Goal: Task Accomplishment & Management: Manage account settings

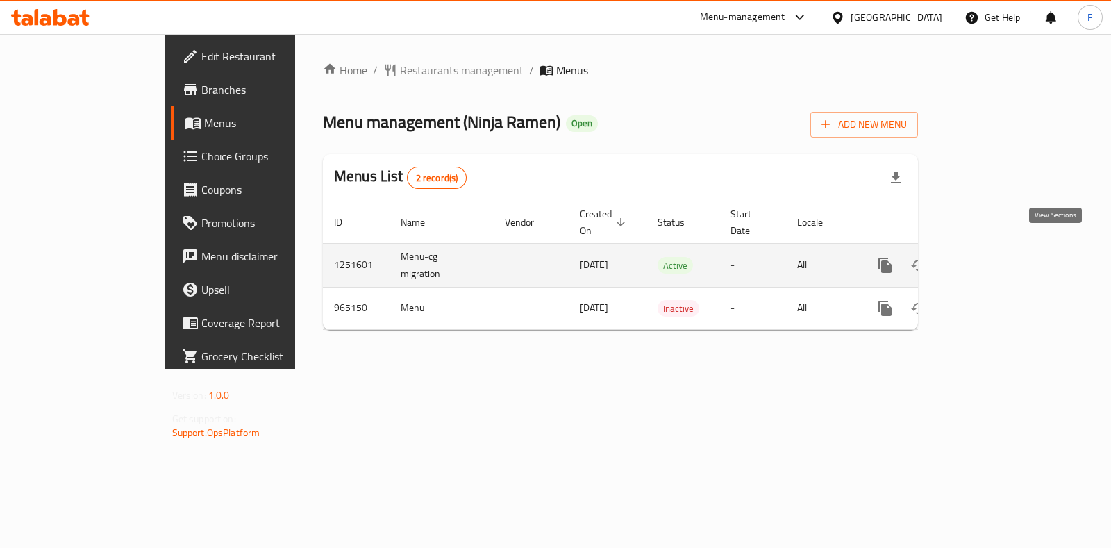
click at [993, 257] on icon "enhanced table" at bounding box center [985, 265] width 17 height 17
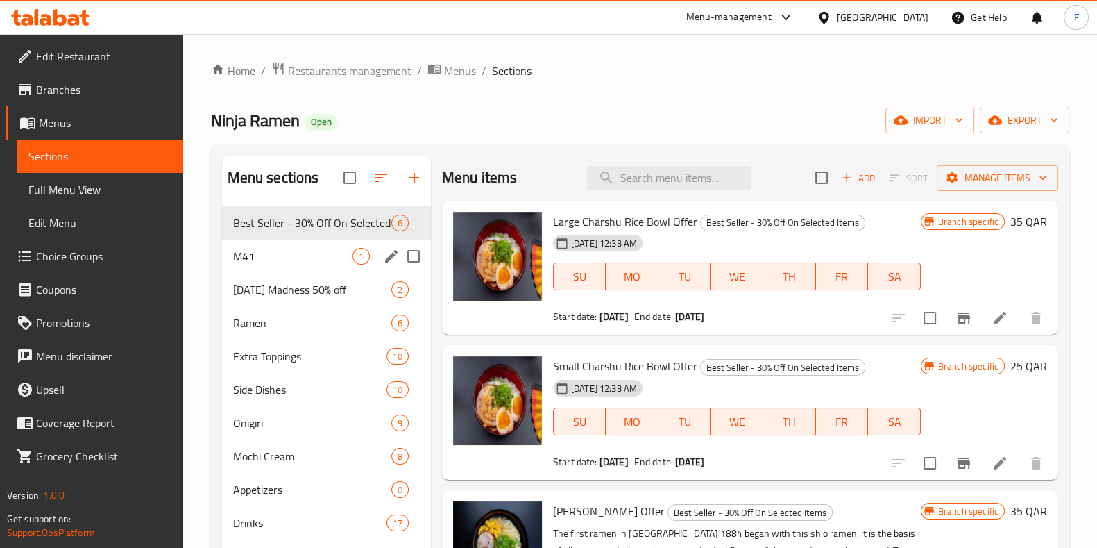
click at [267, 267] on div "M41 1" at bounding box center [326, 255] width 209 height 33
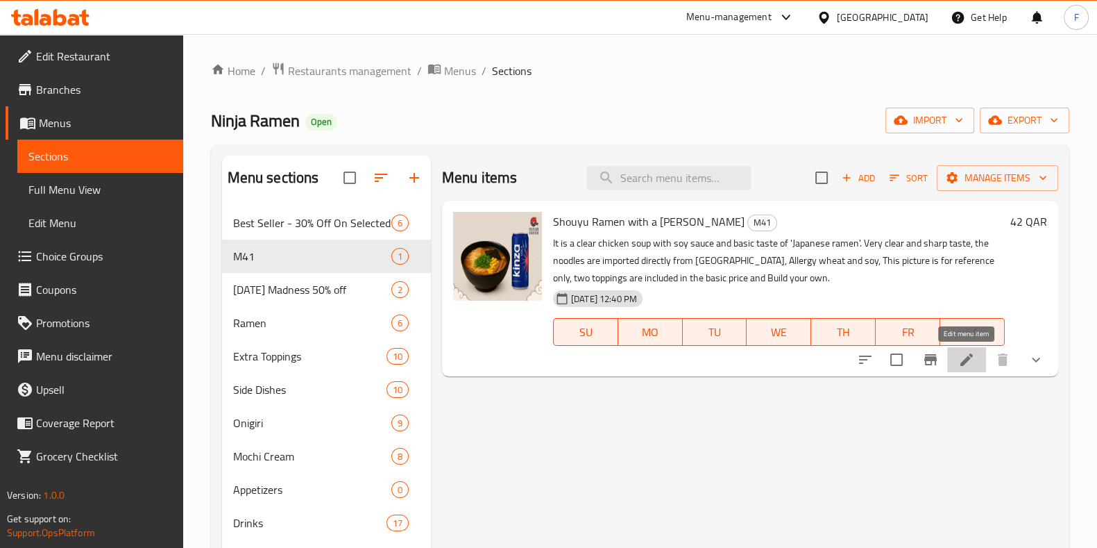
click at [968, 355] on icon at bounding box center [967, 359] width 12 height 12
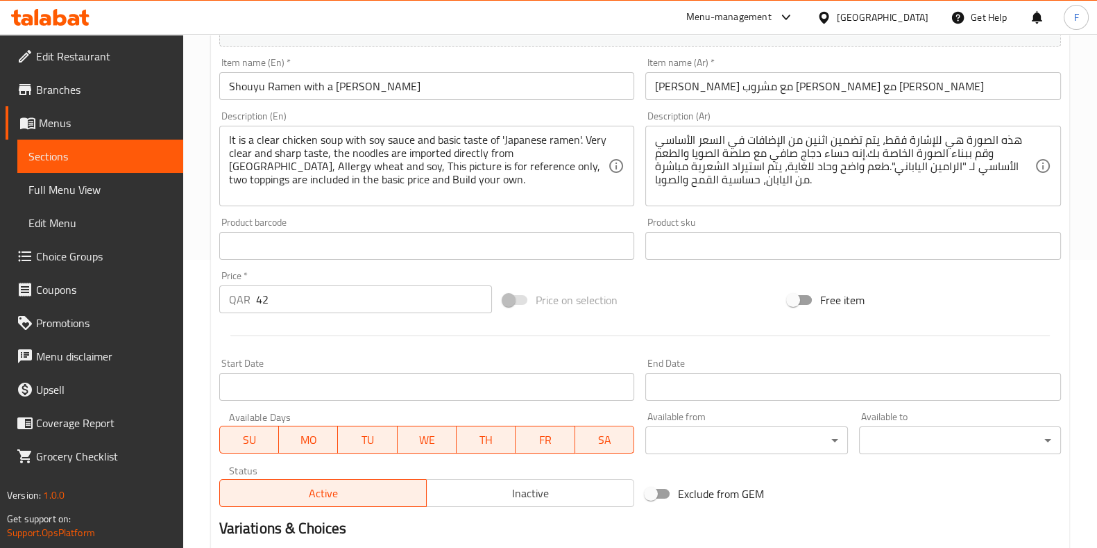
scroll to position [521, 0]
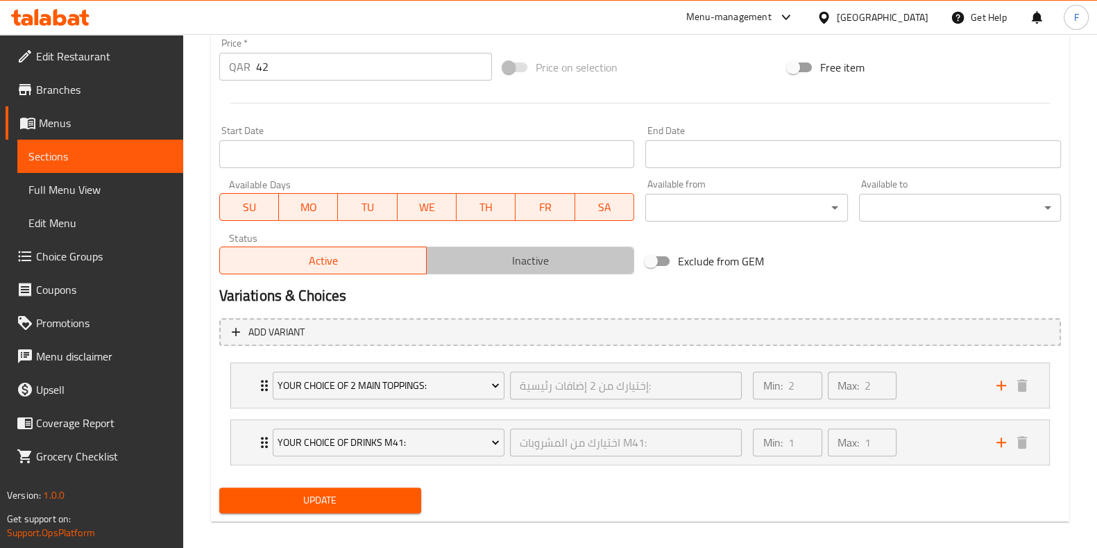
click at [503, 265] on span "Inactive" at bounding box center [530, 261] width 196 height 20
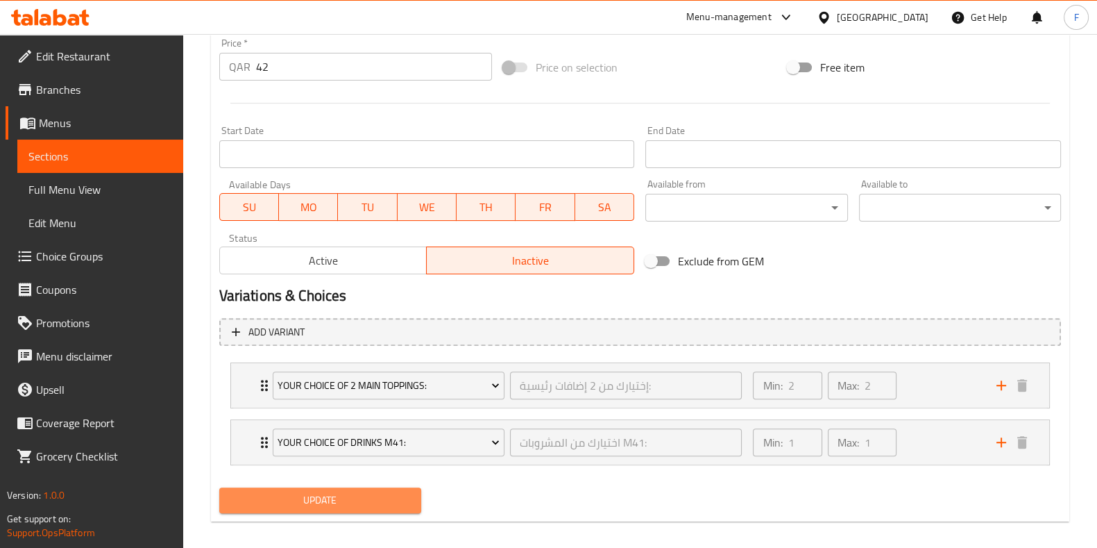
click at [368, 500] on span "Update" at bounding box center [320, 499] width 180 height 17
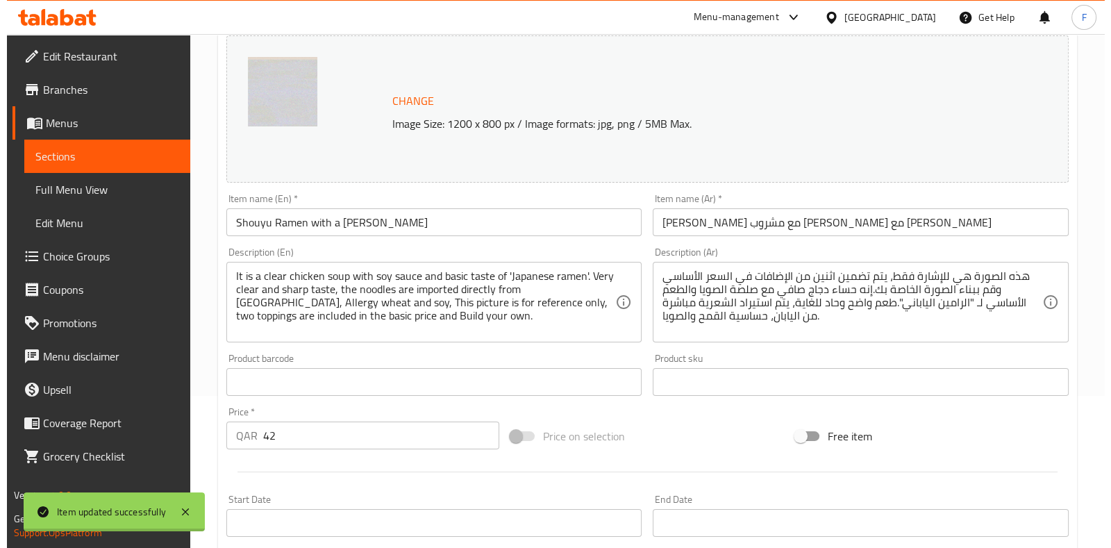
scroll to position [0, 0]
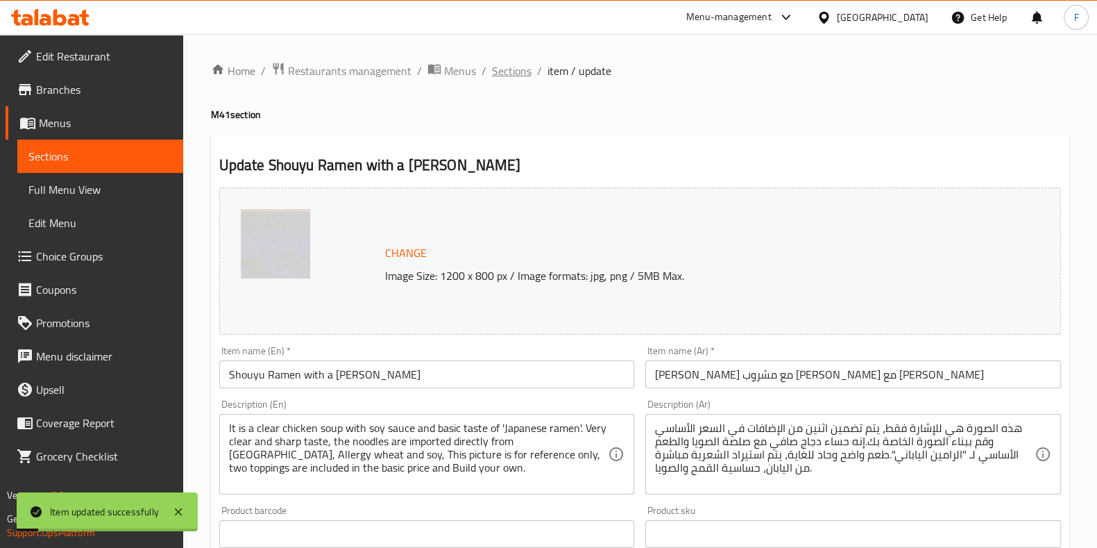
click at [507, 67] on span "Sections" at bounding box center [512, 70] width 40 height 17
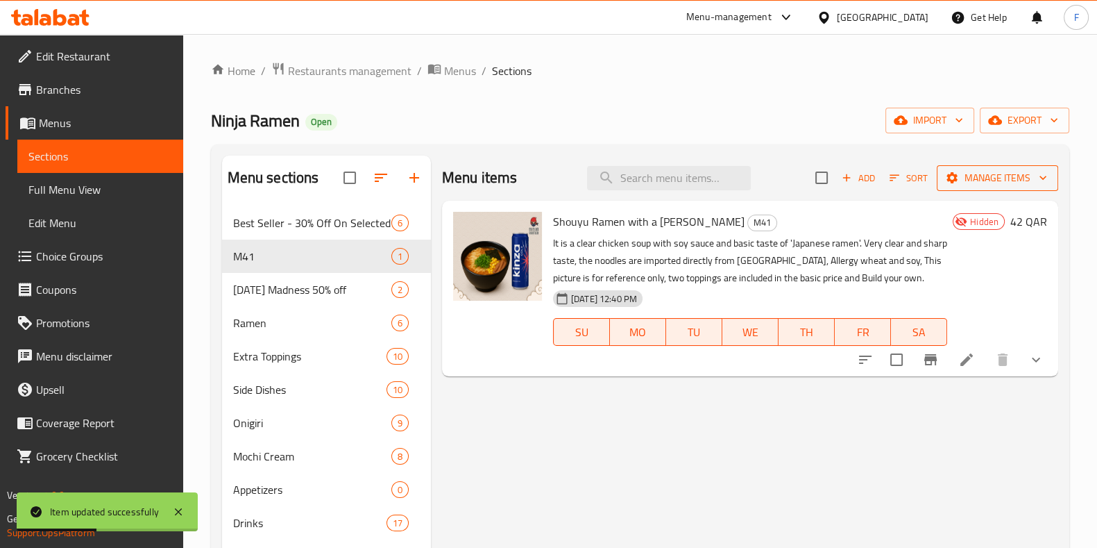
click at [989, 173] on span "Manage items" at bounding box center [997, 177] width 99 height 17
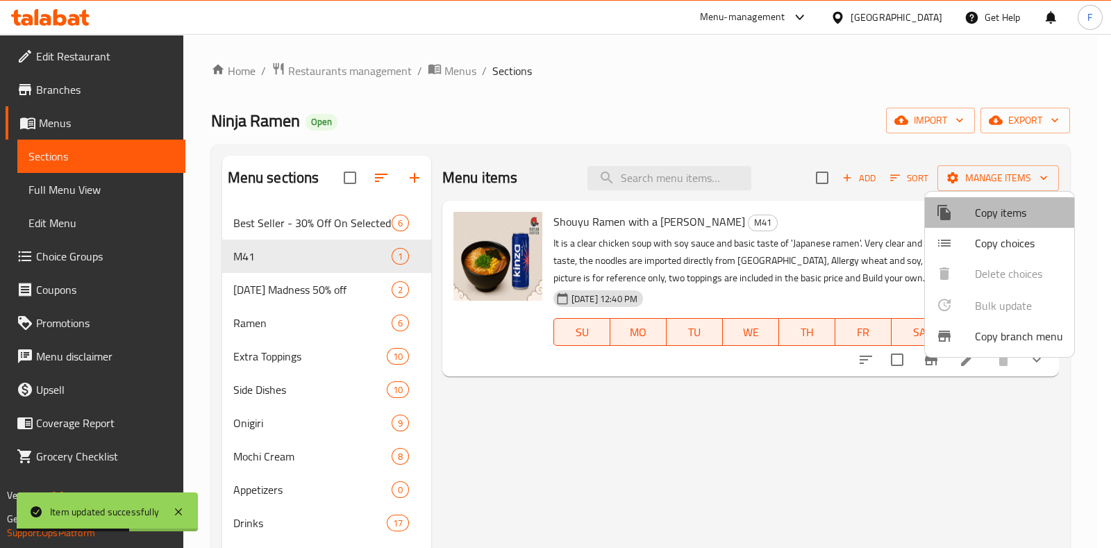
click at [987, 218] on span "Copy items" at bounding box center [1019, 212] width 88 height 17
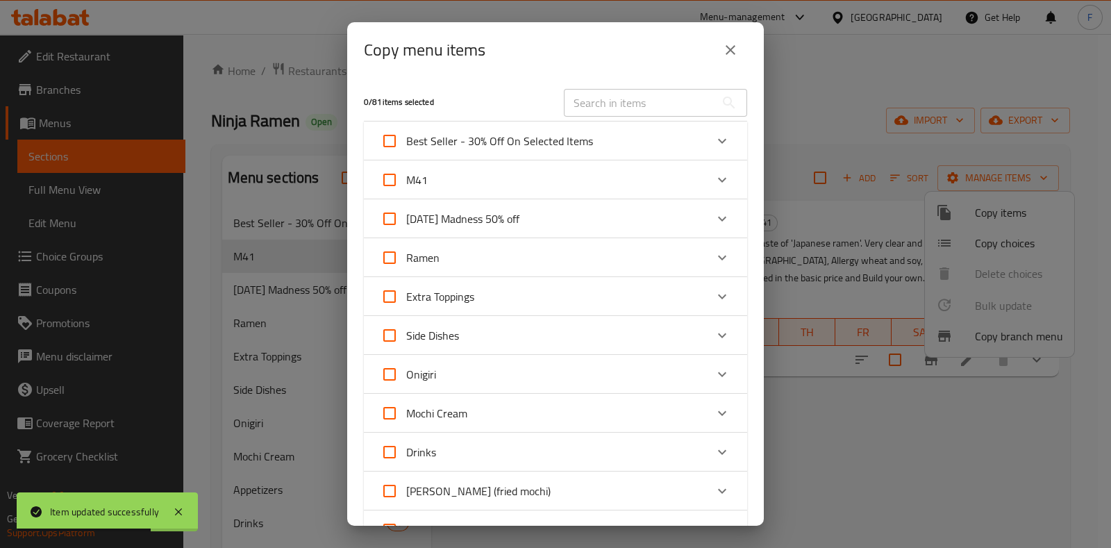
click at [613, 109] on input "text" at bounding box center [639, 103] width 151 height 28
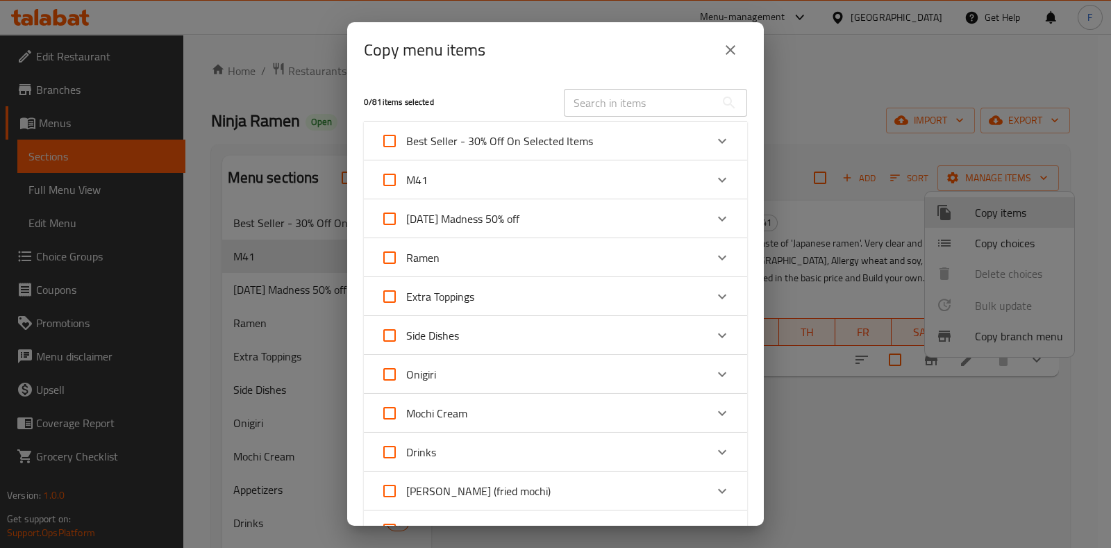
click at [612, 109] on input "text" at bounding box center [639, 103] width 151 height 28
drag, startPoint x: 609, startPoint y: 112, endPoint x: 609, endPoint y: 101, distance: 11.1
click at [609, 112] on input "text" at bounding box center [639, 103] width 151 height 28
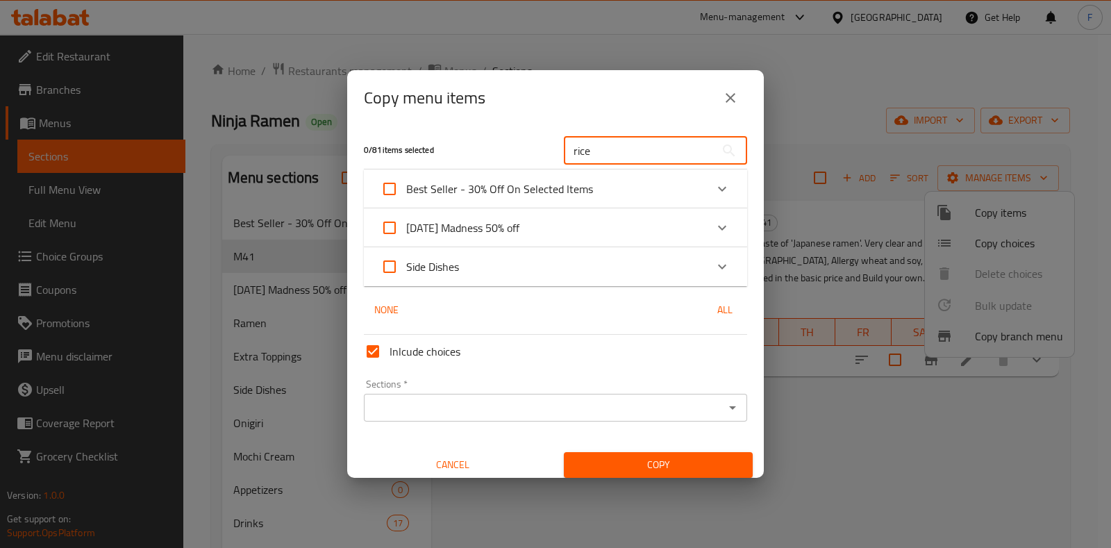
click at [632, 216] on div "[DATE] Madness 50% off" at bounding box center [542, 227] width 325 height 33
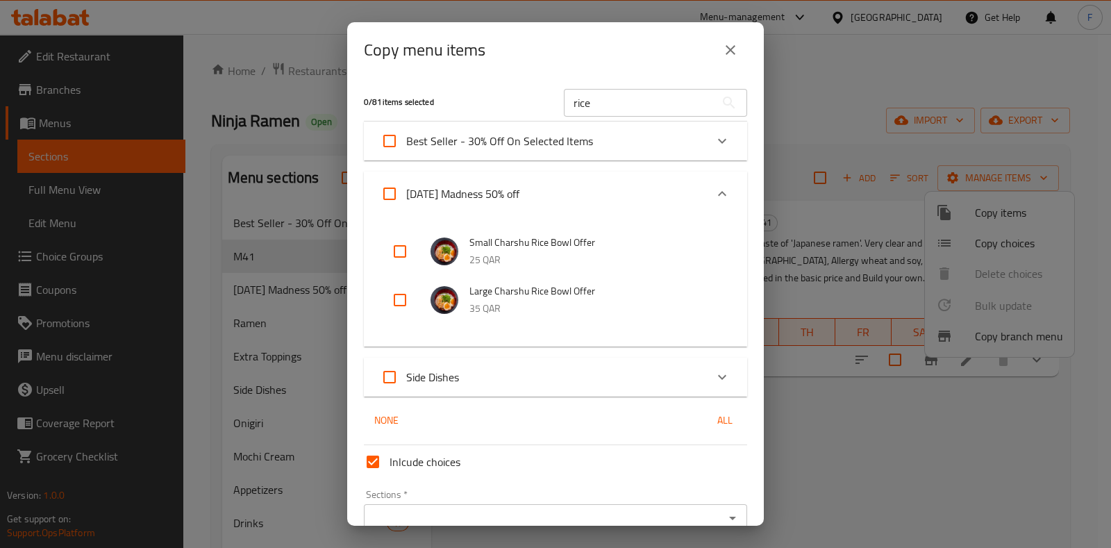
click at [548, 376] on div "Side Dishes" at bounding box center [542, 376] width 325 height 33
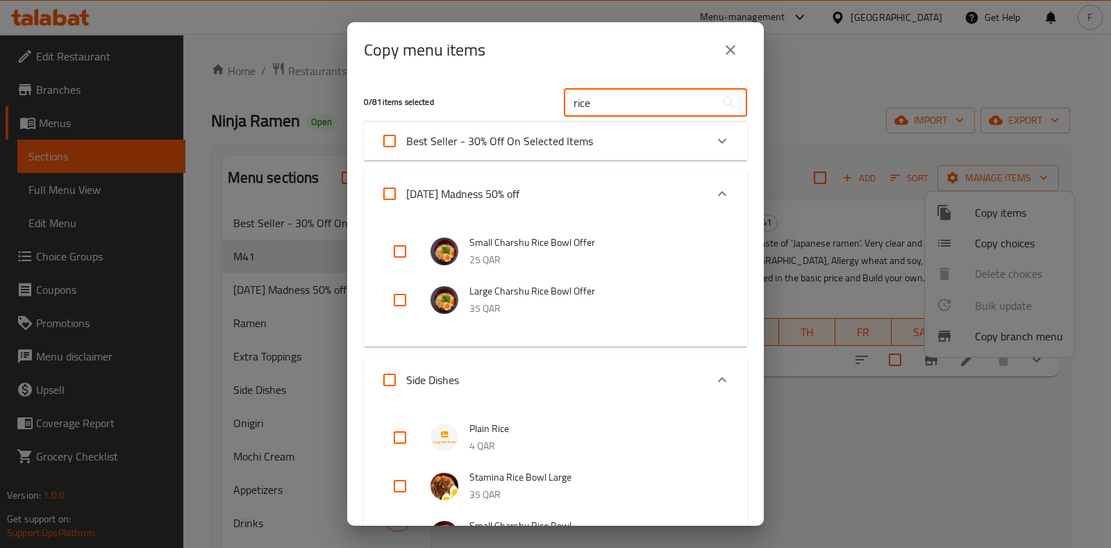
drag, startPoint x: 619, startPoint y: 100, endPoint x: 438, endPoint y: 115, distance: 181.8
click at [438, 115] on div "0 / 81 items selected rice ​" at bounding box center [555, 102] width 400 height 55
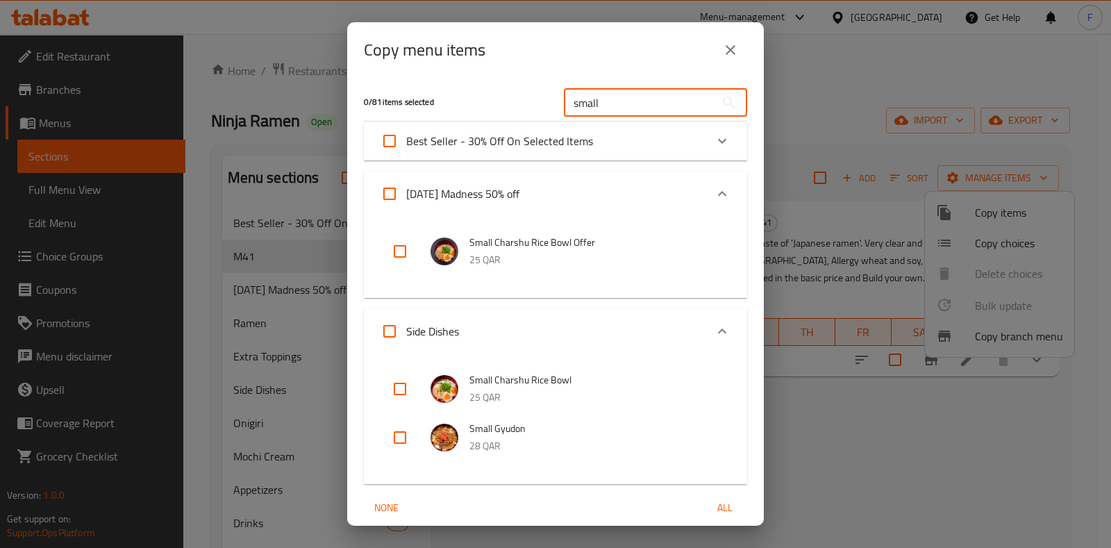
click at [691, 188] on div "[DATE] Madness 50% off" at bounding box center [542, 193] width 325 height 33
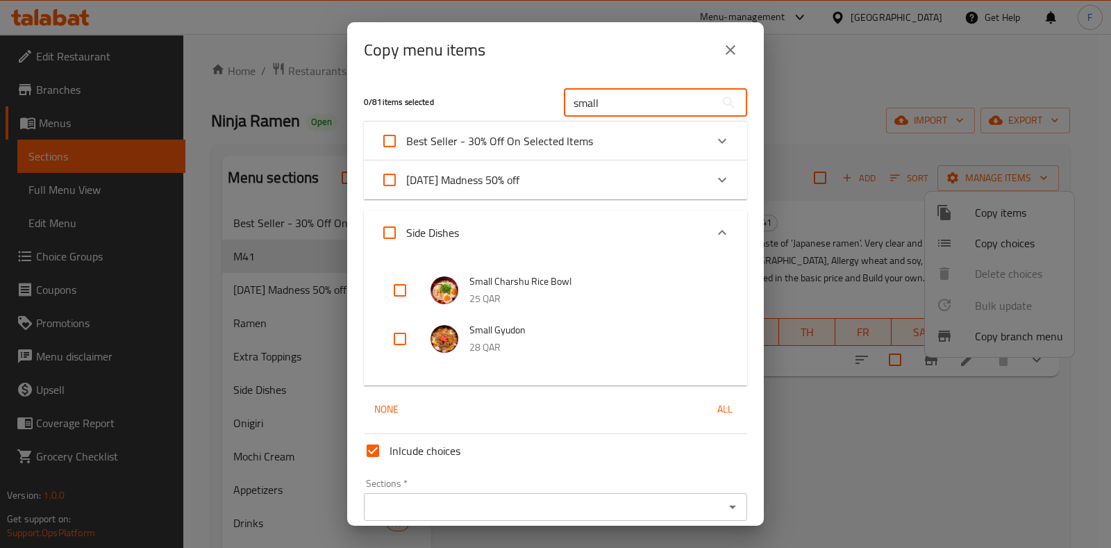
drag, startPoint x: 605, startPoint y: 94, endPoint x: 488, endPoint y: 120, distance: 120.1
click at [502, 120] on div "0 / 81 items selected small ​ Best Seller - 30% Off On Selected Items Small Cha…" at bounding box center [555, 302] width 416 height 448
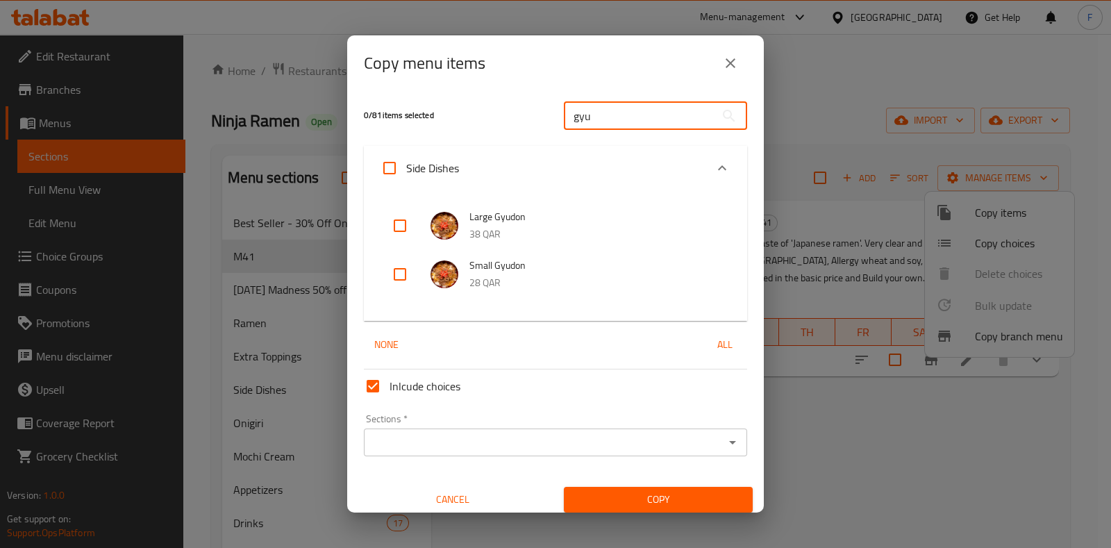
type input "gyu"
click at [394, 276] on input "checkbox" at bounding box center [399, 274] width 33 height 33
checkbox input "true"
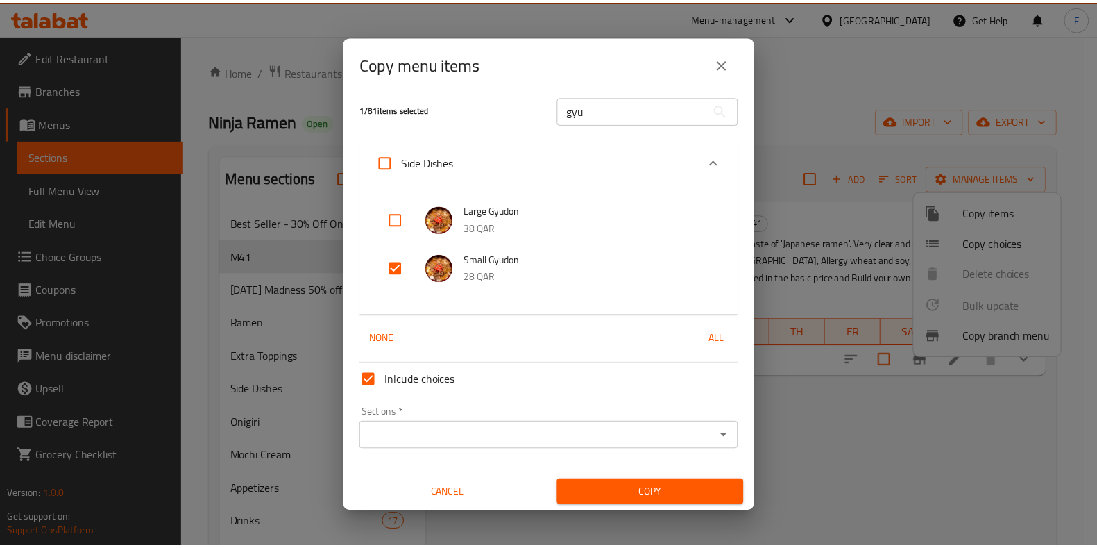
scroll to position [8, 0]
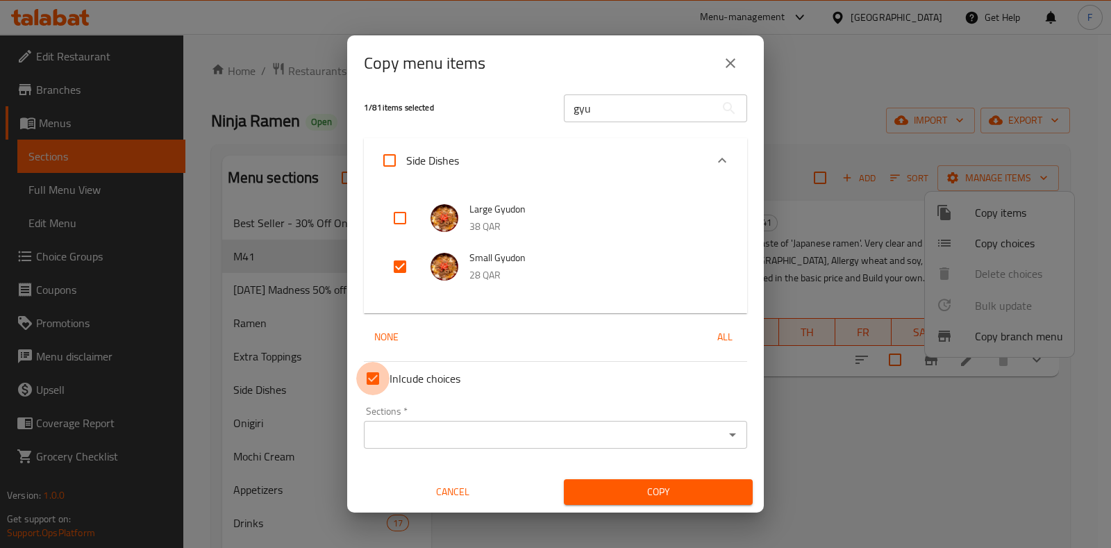
click at [371, 378] on input "Inlcude choices" at bounding box center [372, 378] width 33 height 33
checkbox input "false"
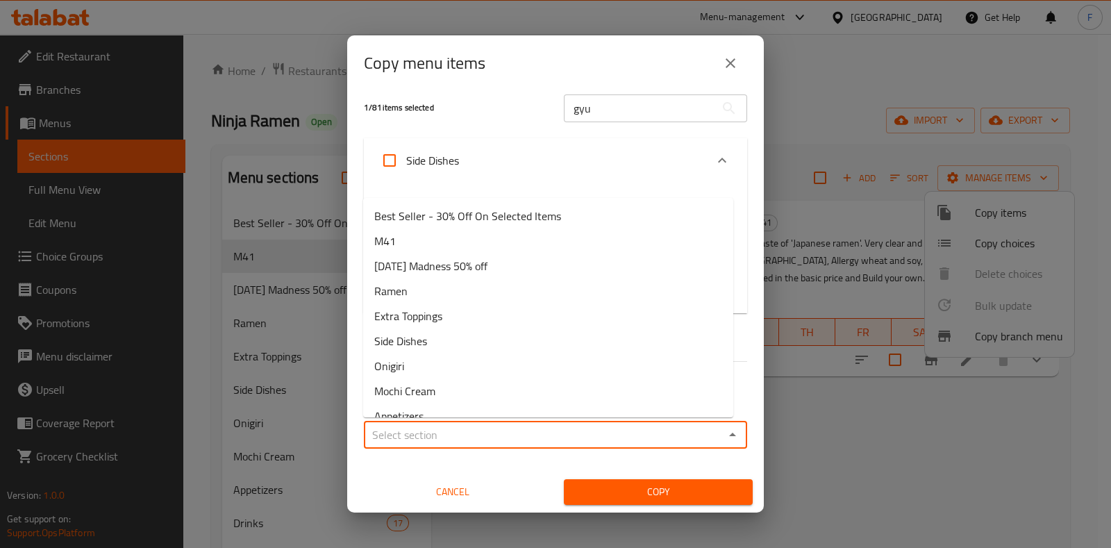
click at [630, 434] on input "Sections   *" at bounding box center [544, 434] width 352 height 19
click at [424, 238] on li "M41" at bounding box center [548, 240] width 370 height 25
type input "M41"
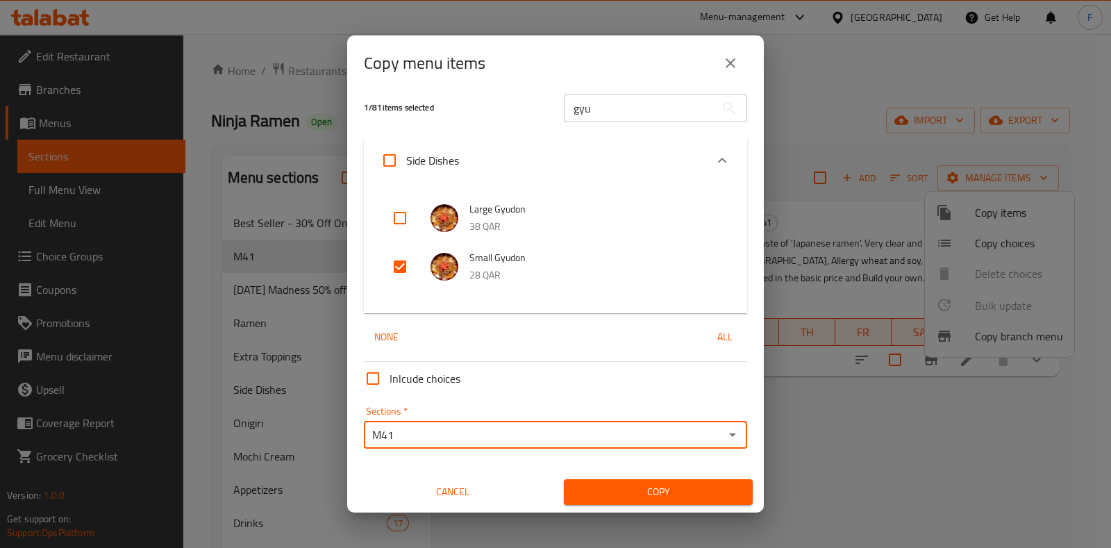
click at [647, 498] on span "Copy" at bounding box center [658, 491] width 167 height 17
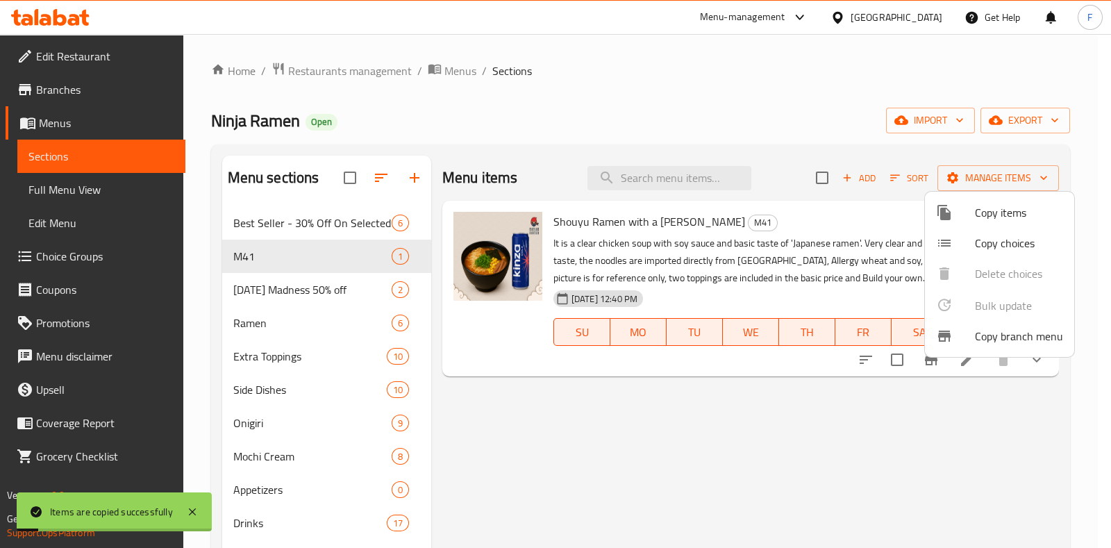
click at [696, 102] on div at bounding box center [555, 274] width 1111 height 548
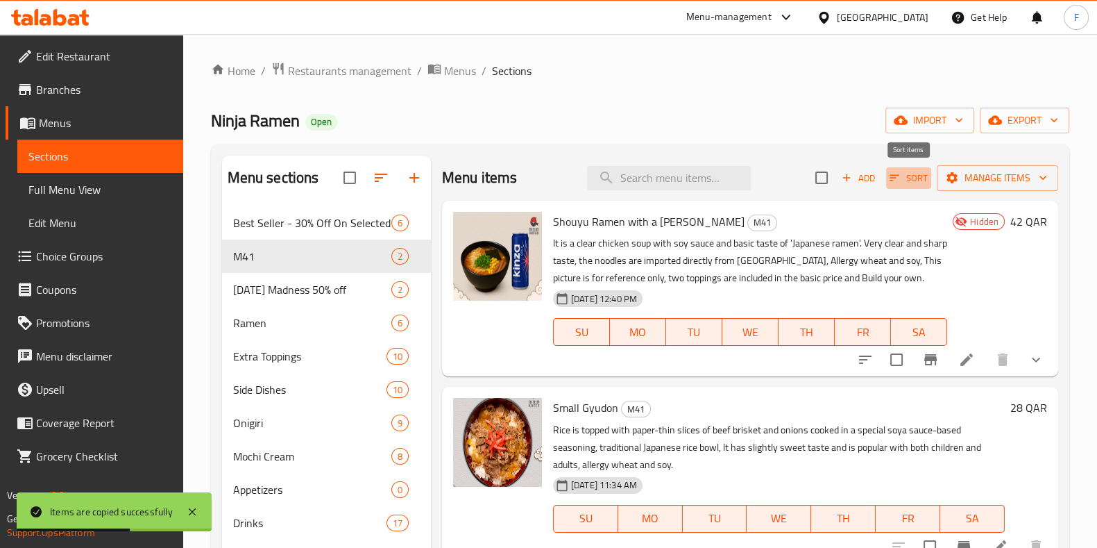
click at [907, 178] on span "Sort" at bounding box center [909, 178] width 38 height 16
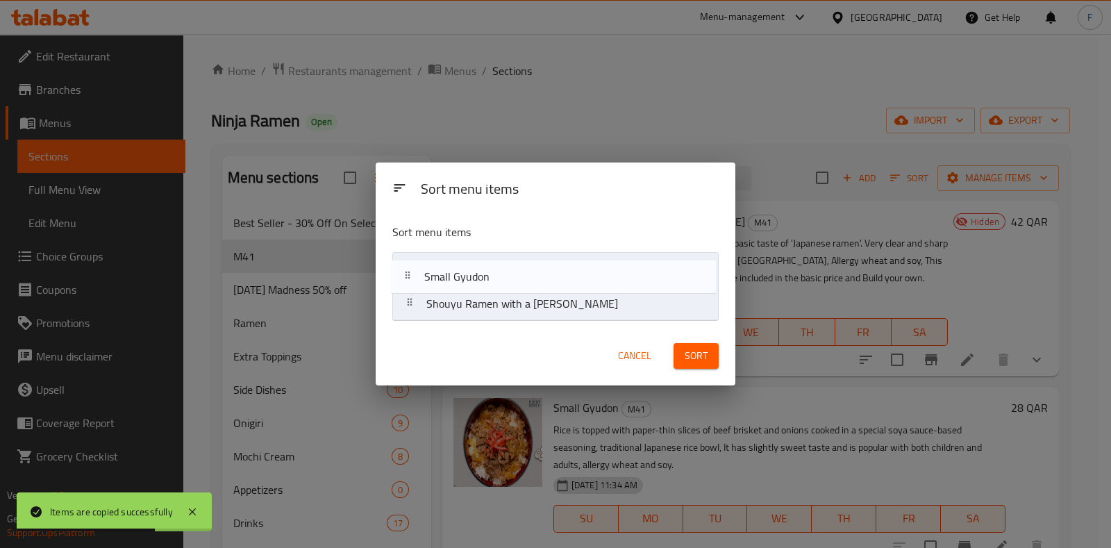
drag, startPoint x: 619, startPoint y: 303, endPoint x: 616, endPoint y: 269, distance: 34.2
click at [616, 269] on nav "Shouyu Ramen with a [PERSON_NAME] Small Gyudon" at bounding box center [555, 286] width 326 height 69
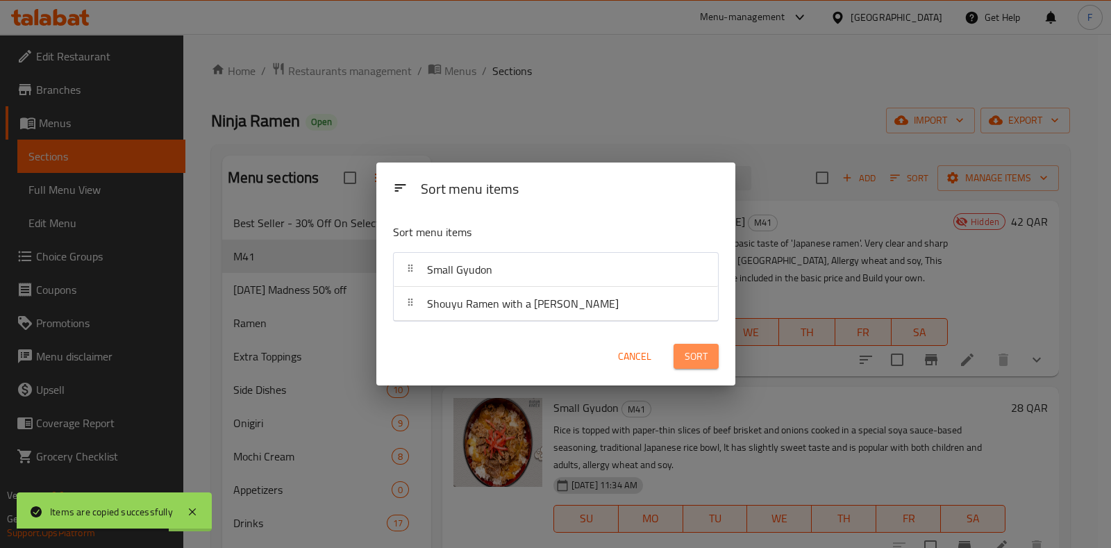
click at [712, 360] on button "Sort" at bounding box center [695, 357] width 45 height 26
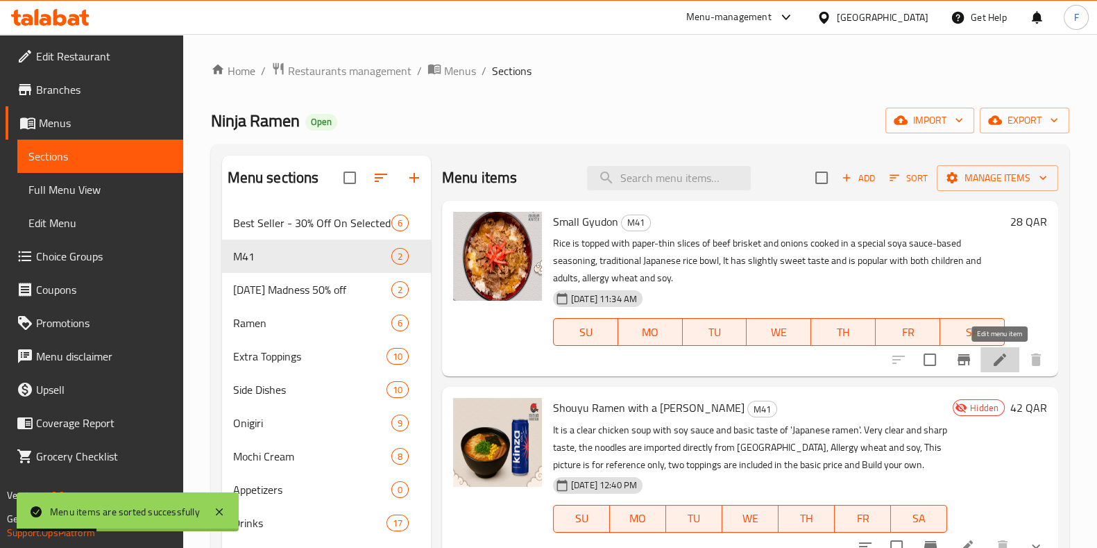
click at [996, 353] on icon at bounding box center [1000, 359] width 17 height 17
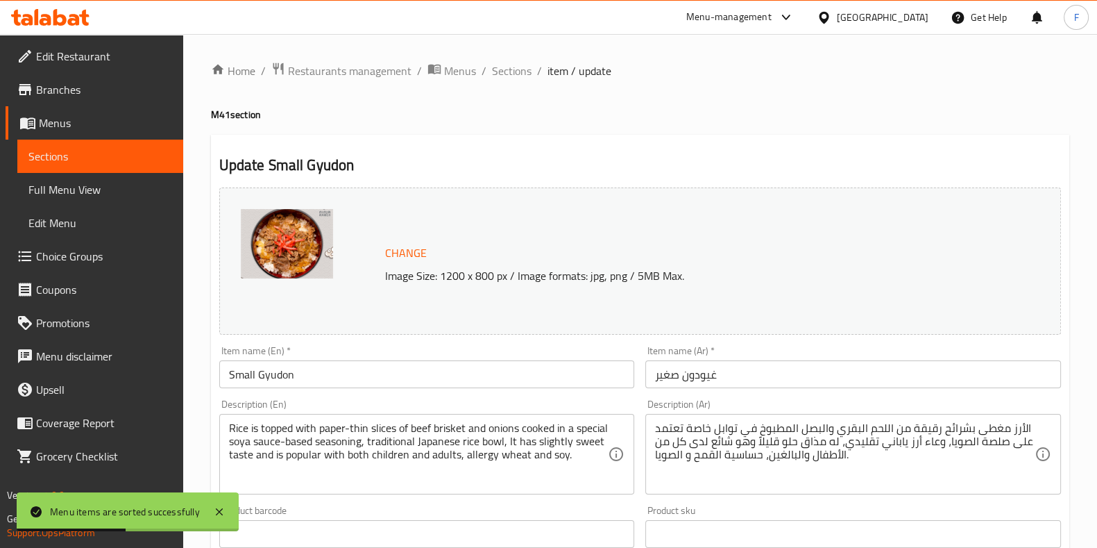
click at [280, 224] on img at bounding box center [287, 243] width 92 height 69
click at [325, 243] on img at bounding box center [287, 243] width 92 height 69
click at [407, 244] on span "Change" at bounding box center [406, 253] width 42 height 20
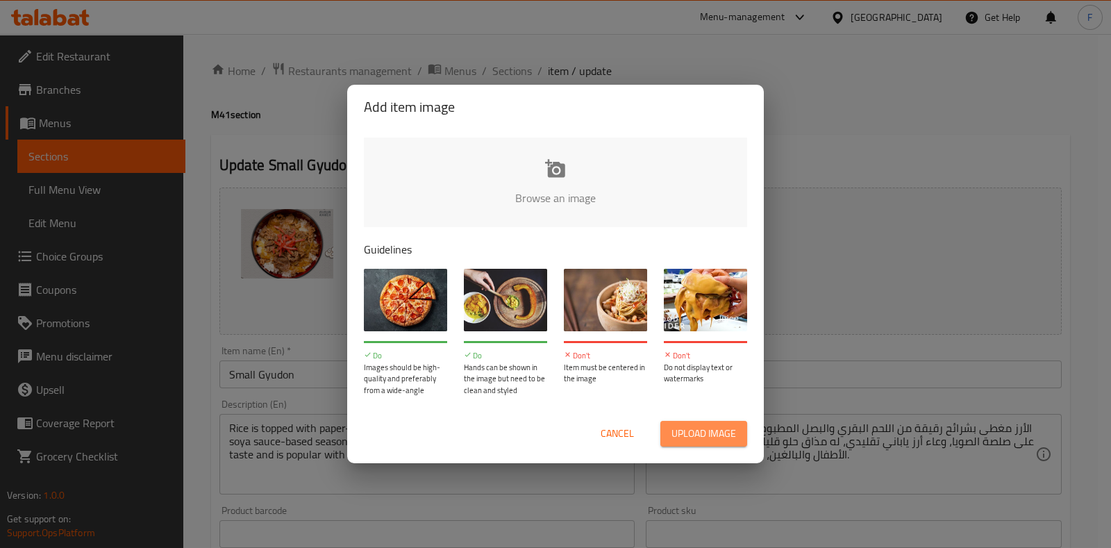
click at [684, 439] on span "Upload image" at bounding box center [703, 433] width 65 height 17
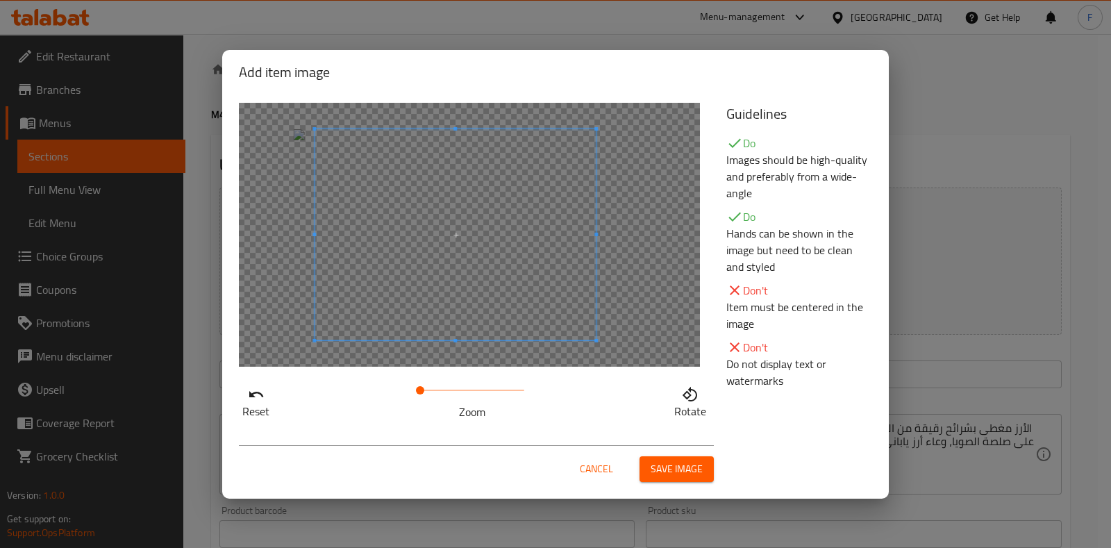
click at [475, 260] on span at bounding box center [454, 234] width 281 height 211
click at [675, 460] on span "Save image" at bounding box center [676, 468] width 52 height 17
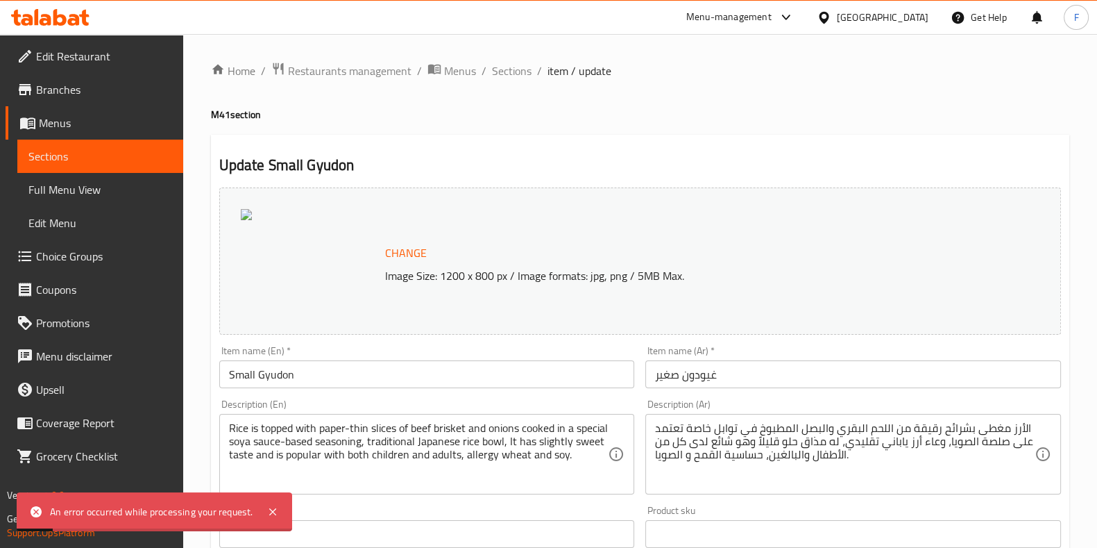
scroll to position [260, 0]
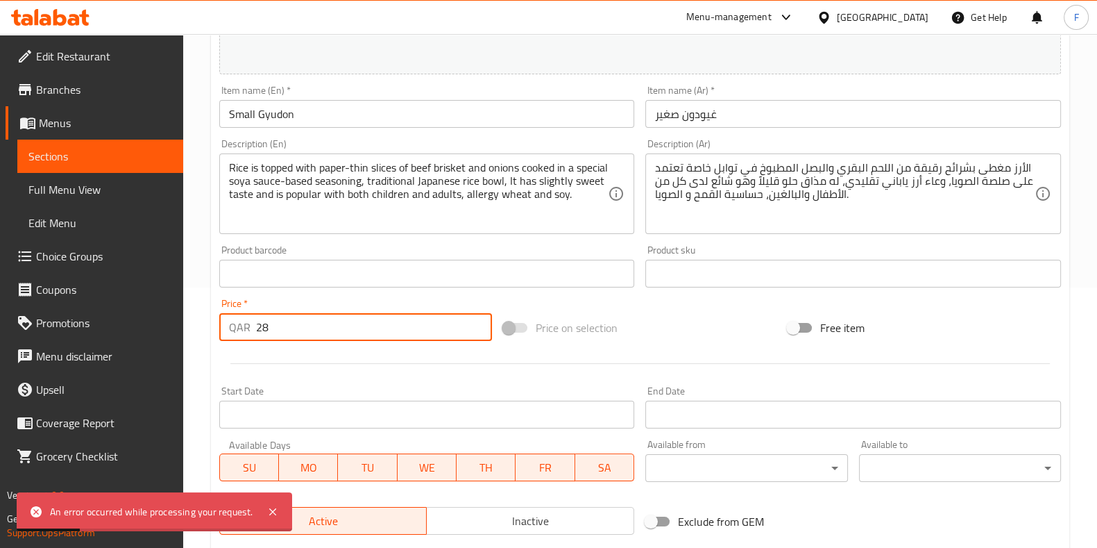
drag, startPoint x: 307, startPoint y: 328, endPoint x: 185, endPoint y: 318, distance: 122.6
click at [185, 318] on div "Home / Restaurants management / Menus / Sections / item / update M41 section Up…" at bounding box center [640, 257] width 914 height 967
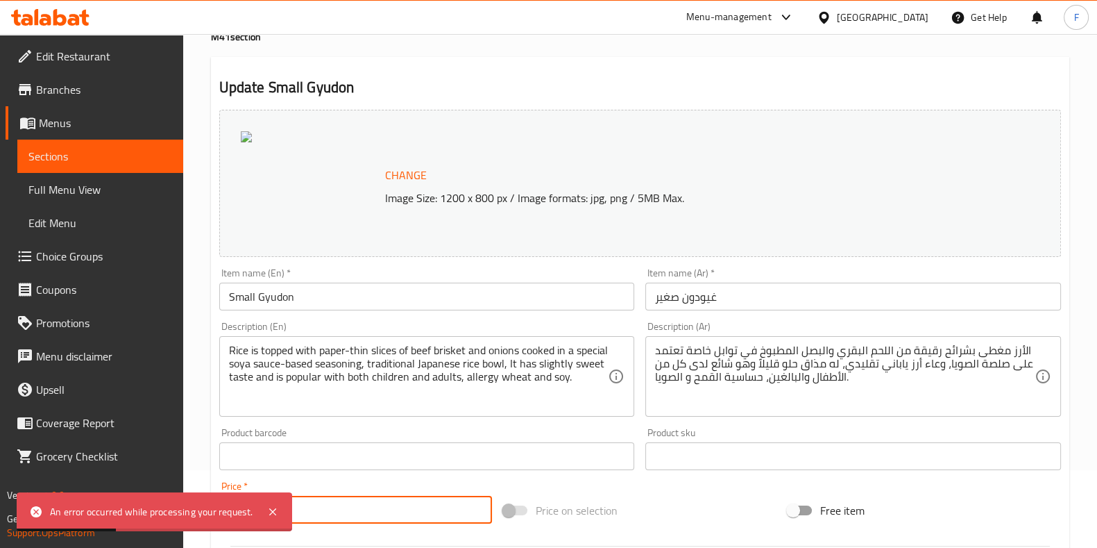
scroll to position [0, 0]
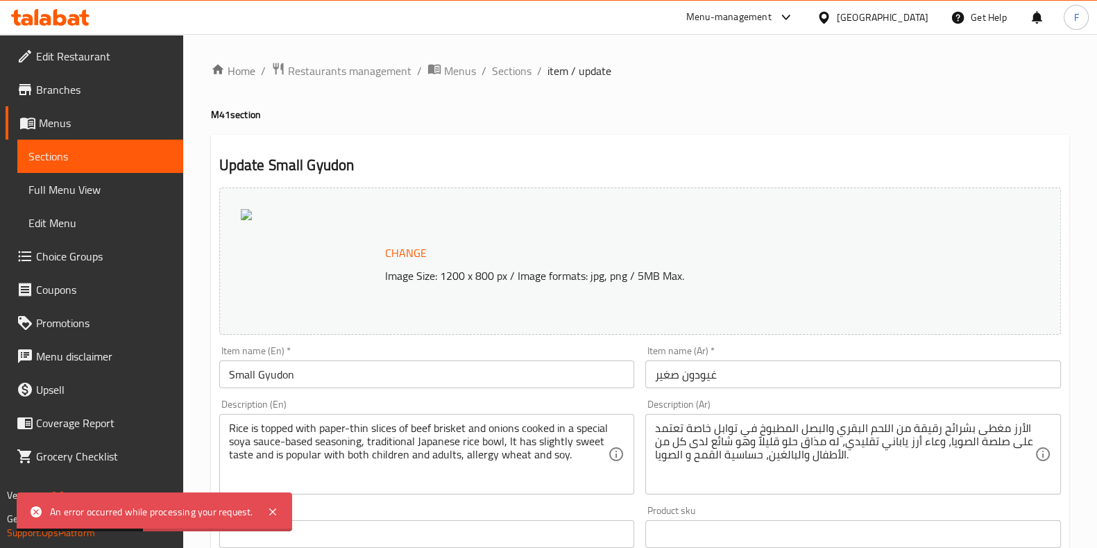
click at [325, 369] on input "Small Gyudon" at bounding box center [427, 374] width 416 height 28
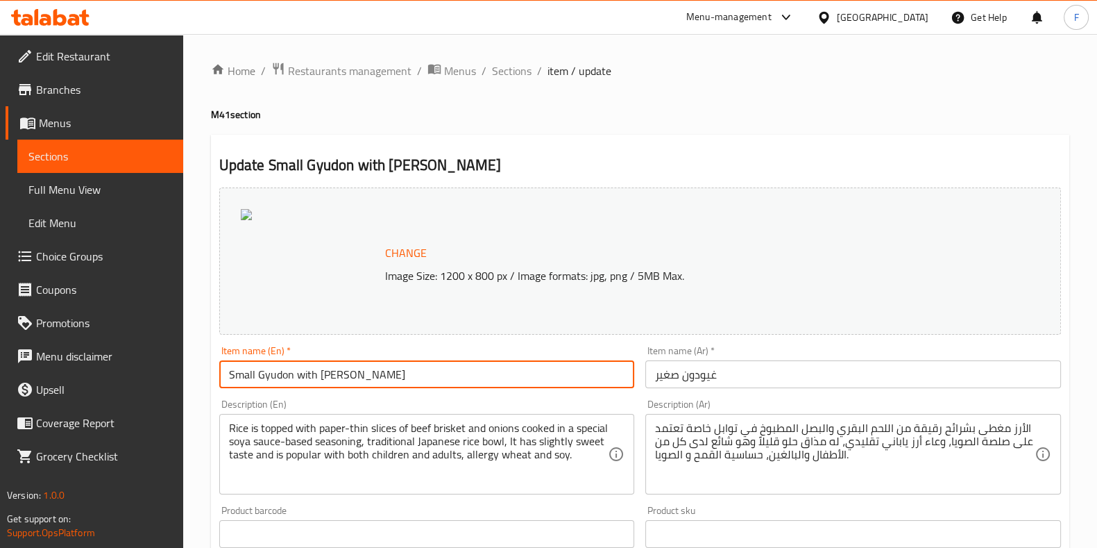
drag, startPoint x: 441, startPoint y: 378, endPoint x: 95, endPoint y: 380, distance: 345.7
click at [95, 380] on div "Edit Restaurant Branches Menus Sections Full Menu View Edit Menu Choice Groups …" at bounding box center [548, 517] width 1097 height 967
type input "Small Gyudon with [PERSON_NAME]"
click at [781, 389] on div "Item name (Ar)   * غيودون صغير Item name (Ar) *" at bounding box center [853, 366] width 427 height 53
drag, startPoint x: 377, startPoint y: 374, endPoint x: 296, endPoint y: 369, distance: 81.4
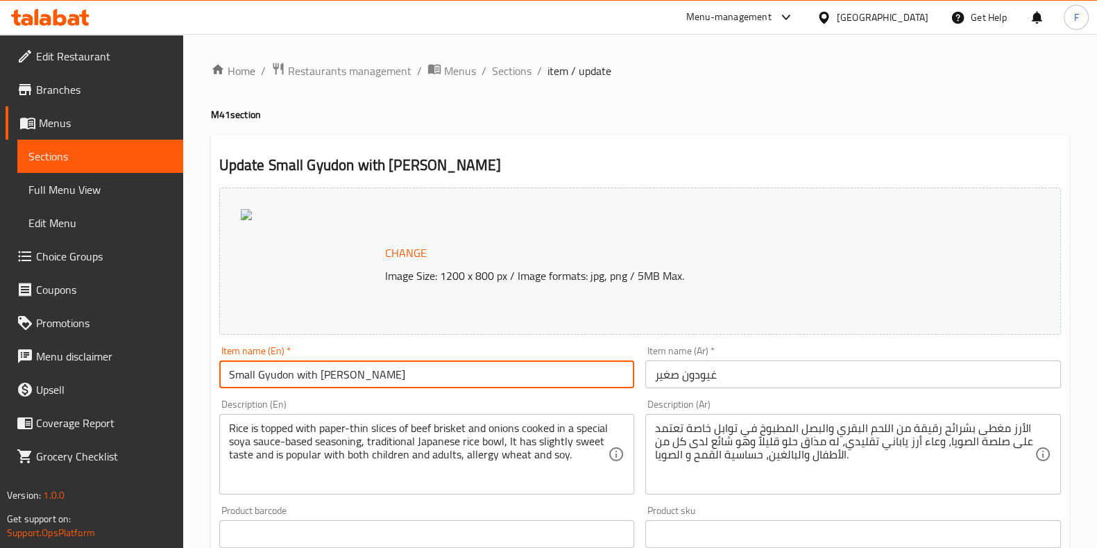
click at [296, 369] on input "Small Gyudon with [PERSON_NAME]" at bounding box center [427, 374] width 416 height 28
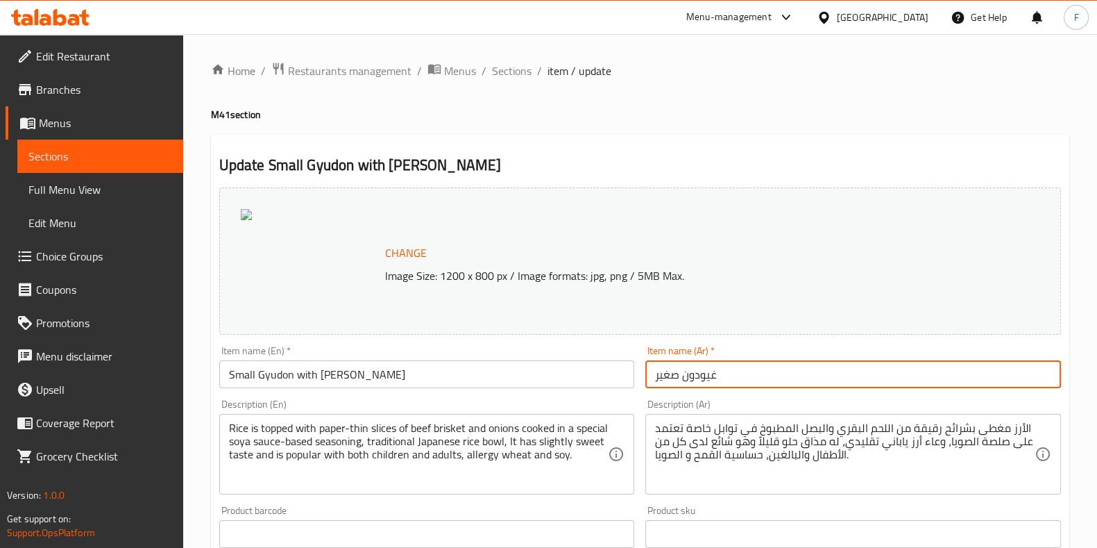
click at [650, 376] on input "غيودون صغير" at bounding box center [854, 374] width 416 height 28
paste input "مع مشروب كينزا"
type input "مع مشروب كينزاغيودون صغير"
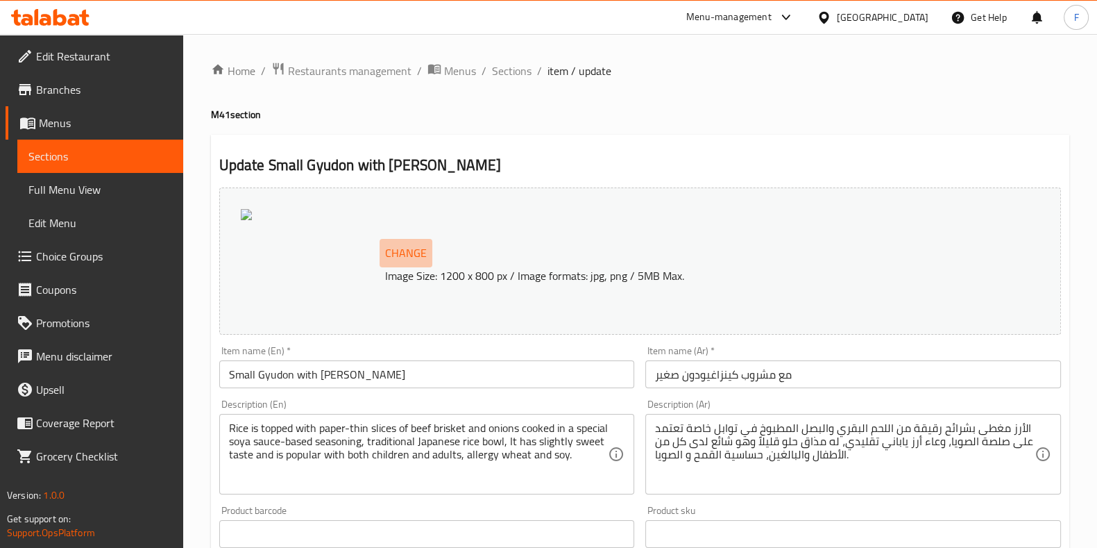
click at [410, 253] on span "Change" at bounding box center [406, 253] width 42 height 20
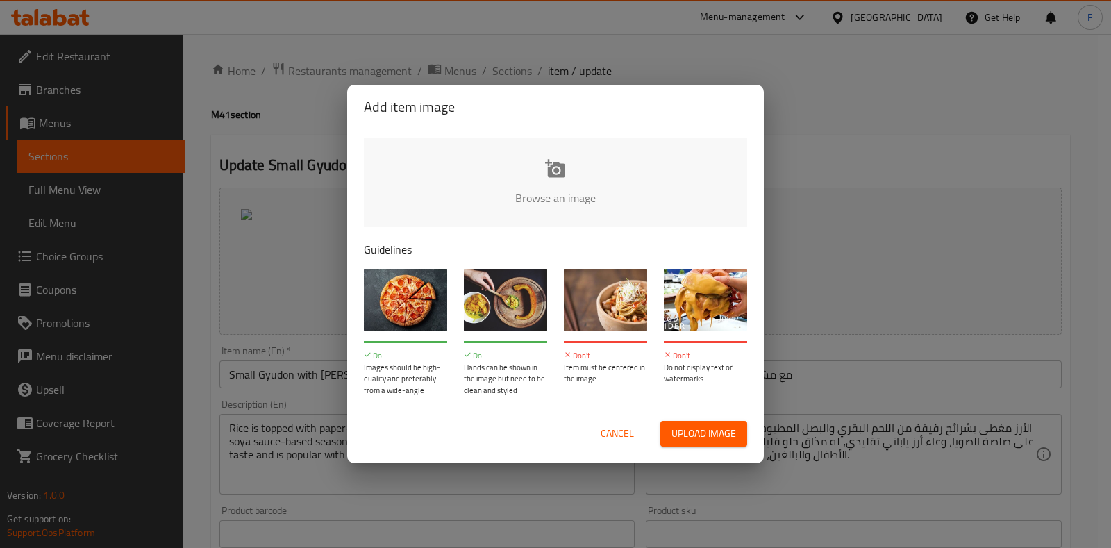
click at [717, 432] on span "Upload image" at bounding box center [703, 433] width 65 height 17
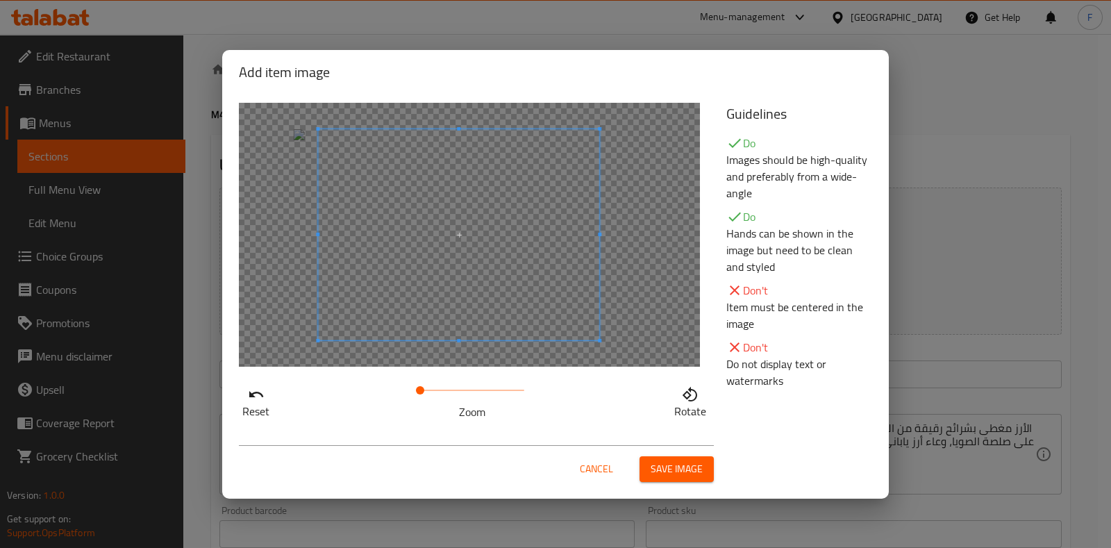
click at [439, 226] on span at bounding box center [458, 234] width 281 height 211
click at [681, 460] on span "Save image" at bounding box center [676, 468] width 52 height 17
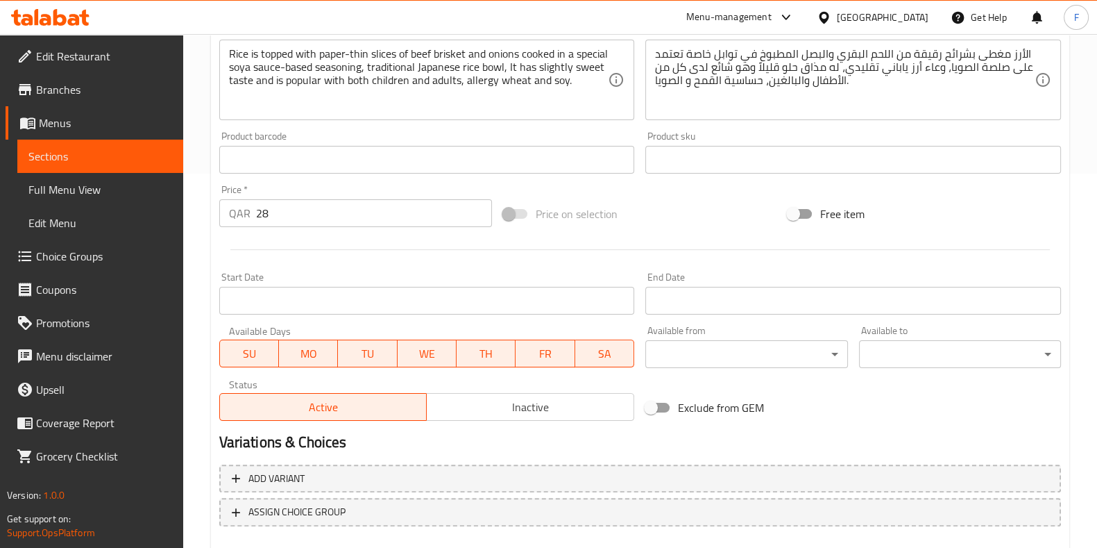
scroll to position [452, 0]
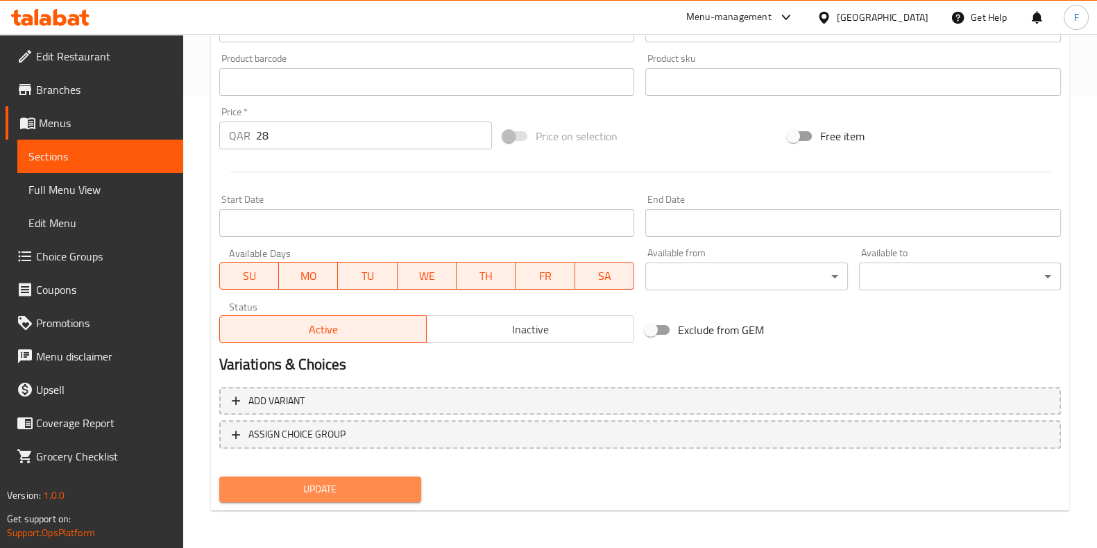
click at [327, 493] on span "Update" at bounding box center [320, 488] width 180 height 17
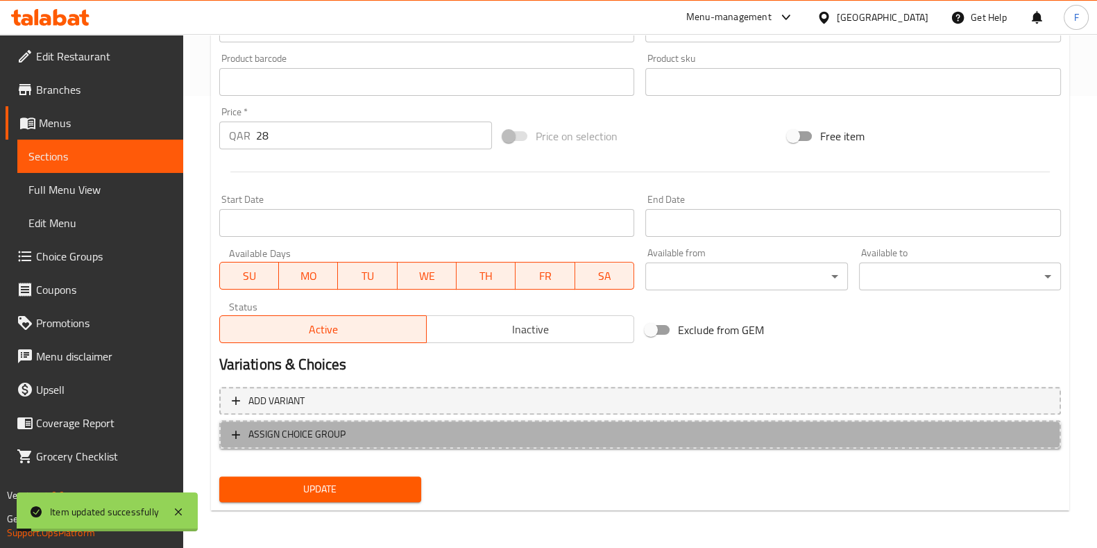
click at [446, 436] on span "ASSIGN CHOICE GROUP" at bounding box center [640, 434] width 817 height 17
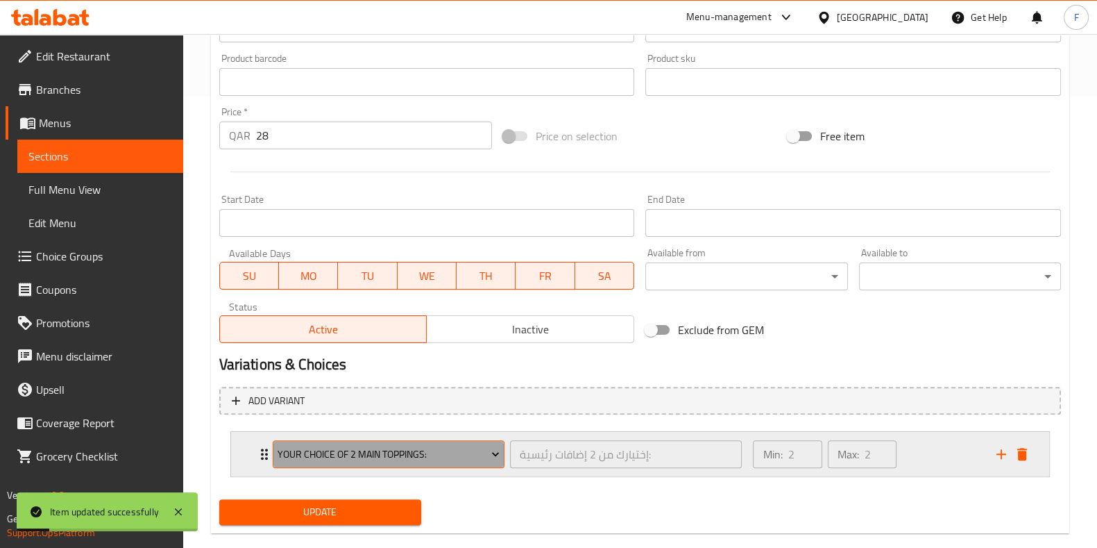
click at [431, 457] on span "Your Choice Of 2 Main Toppings:" at bounding box center [389, 454] width 222 height 17
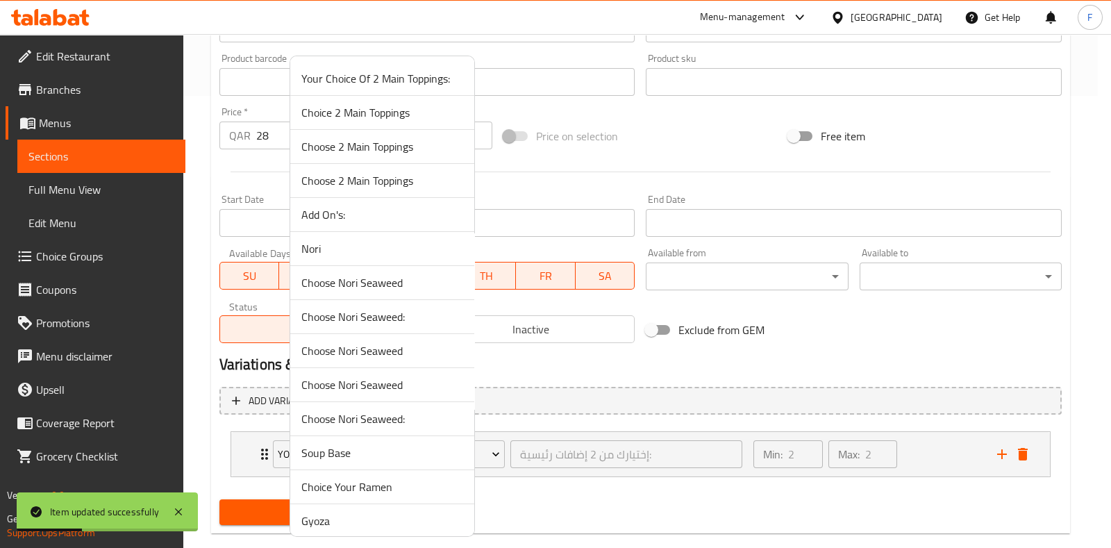
drag, startPoint x: 587, startPoint y: 501, endPoint x: 615, endPoint y: 477, distance: 37.4
click at [593, 494] on div at bounding box center [555, 274] width 1111 height 548
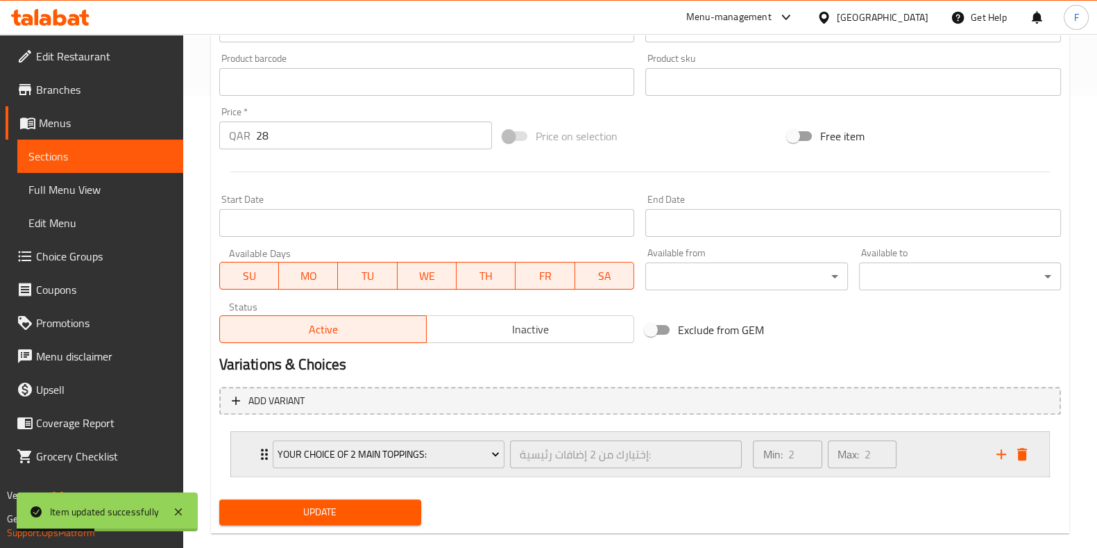
click at [974, 451] on div "Min: 2 ​ Max: 2 ​" at bounding box center [866, 454] width 243 height 44
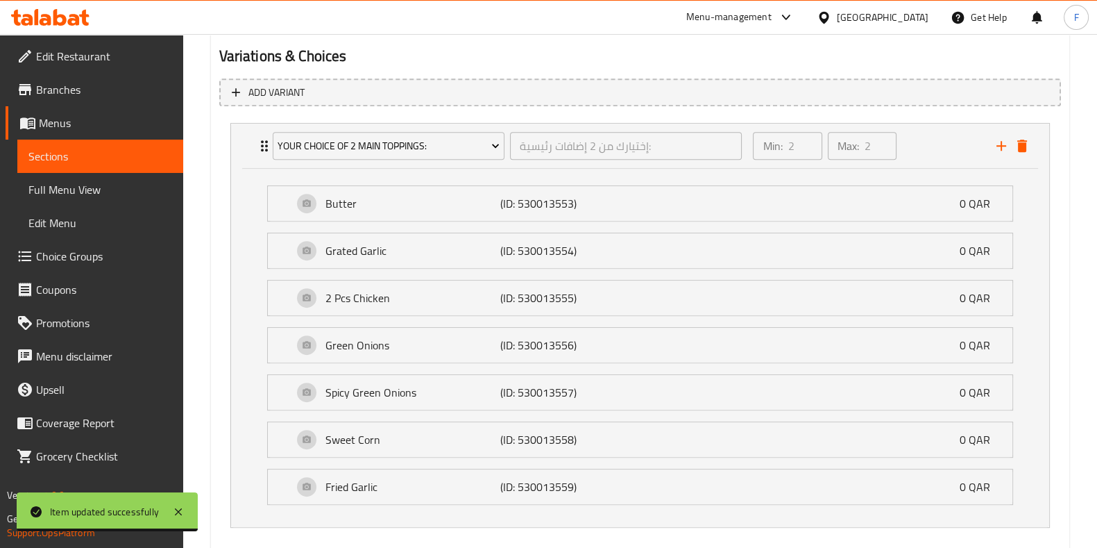
scroll to position [572, 0]
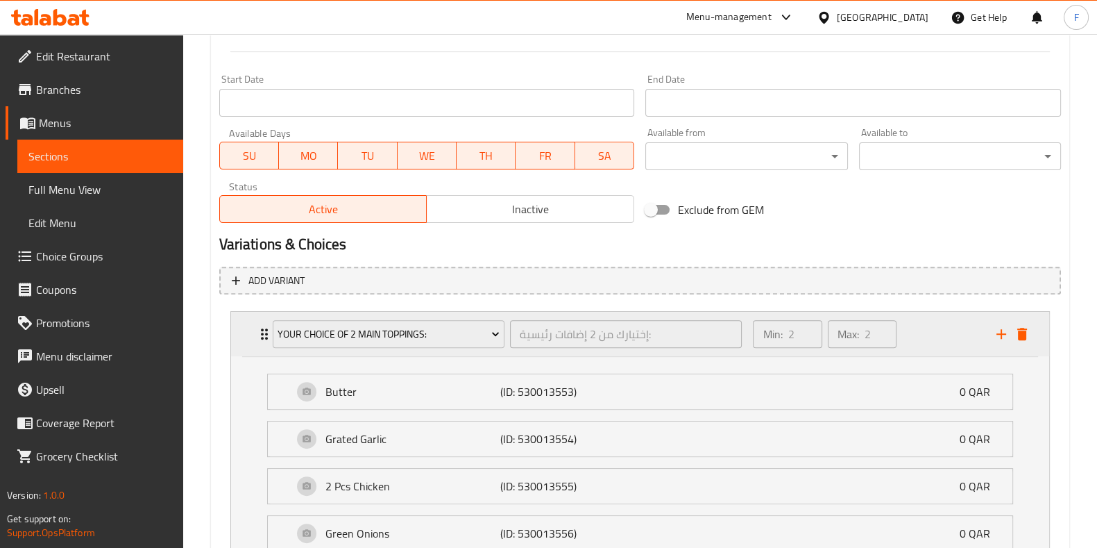
click at [934, 326] on div "Min: 2 ​ Max: 2 ​" at bounding box center [866, 334] width 243 height 44
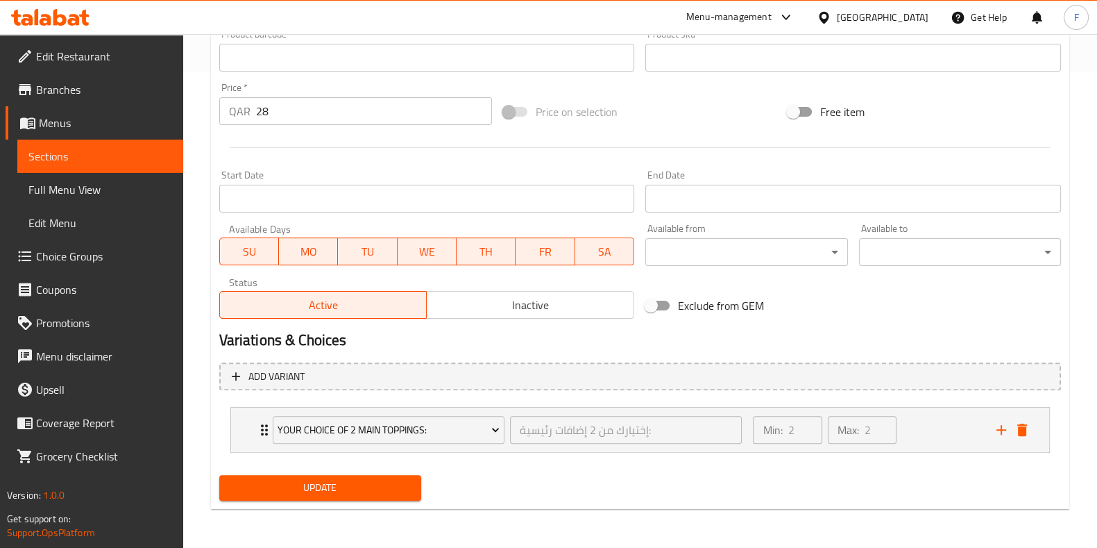
scroll to position [475, 0]
click at [1000, 430] on icon "add" at bounding box center [1002, 431] width 10 height 10
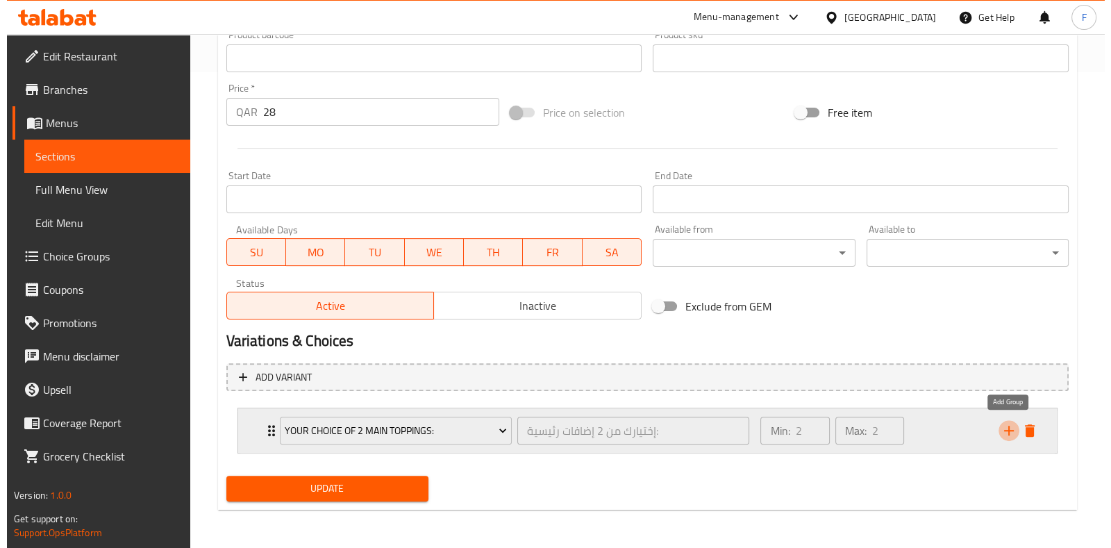
scroll to position [532, 0]
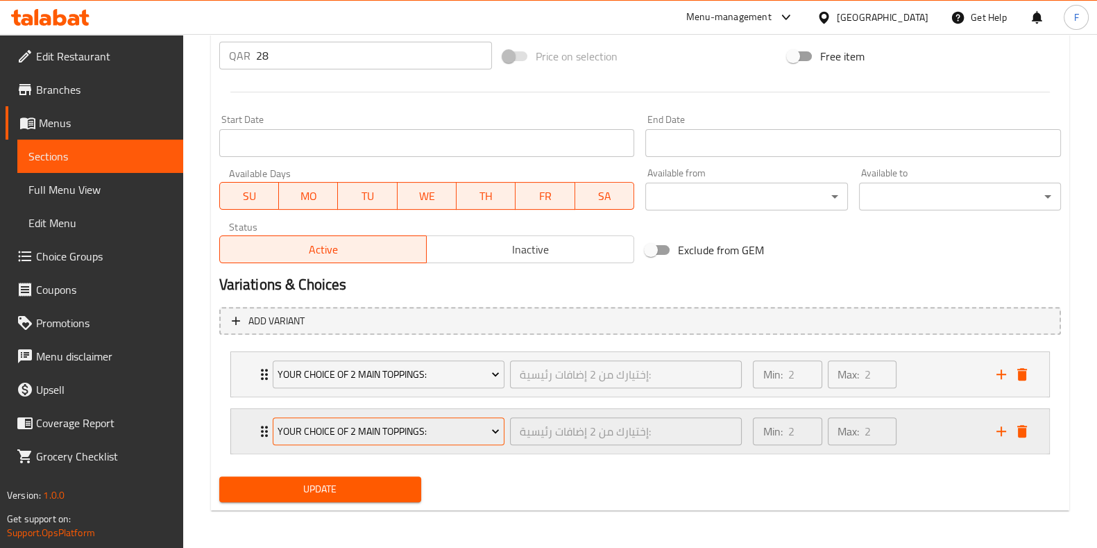
click at [457, 437] on span "Your Choice Of 2 Main Toppings:" at bounding box center [389, 431] width 222 height 17
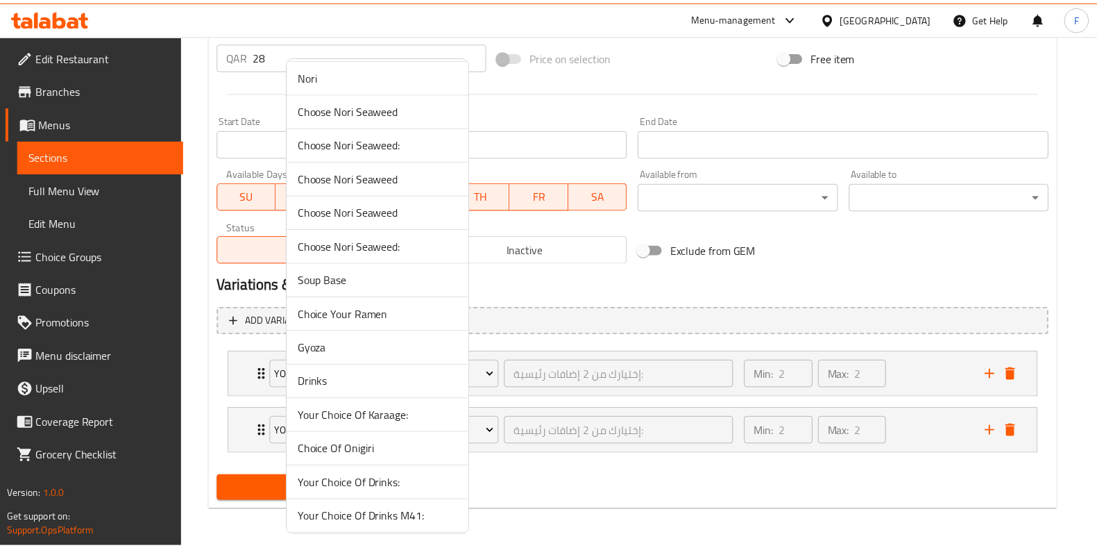
scroll to position [260, 0]
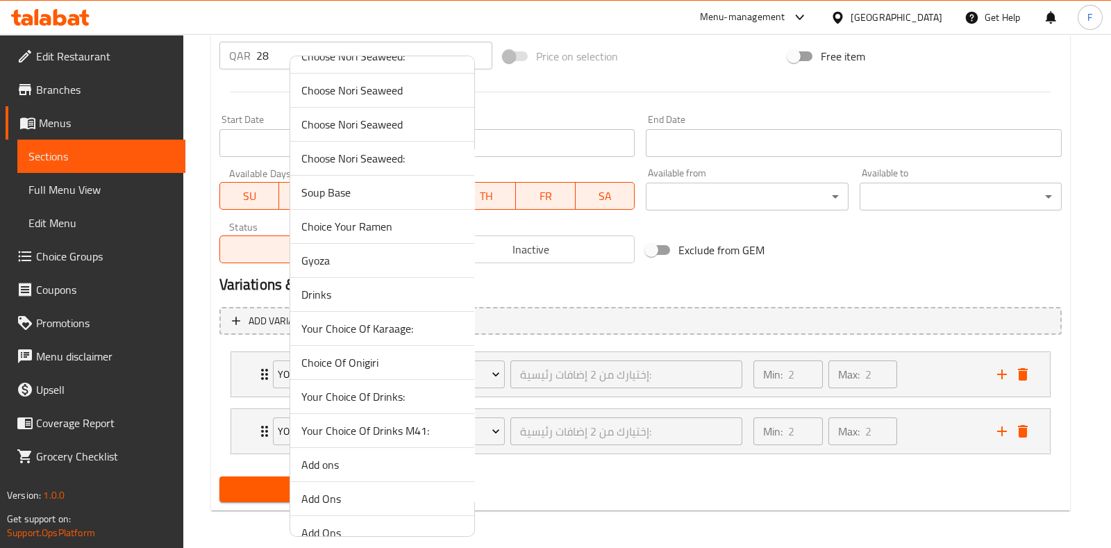
click at [388, 389] on span "Your Choice Of Drinks:" at bounding box center [382, 396] width 162 height 17
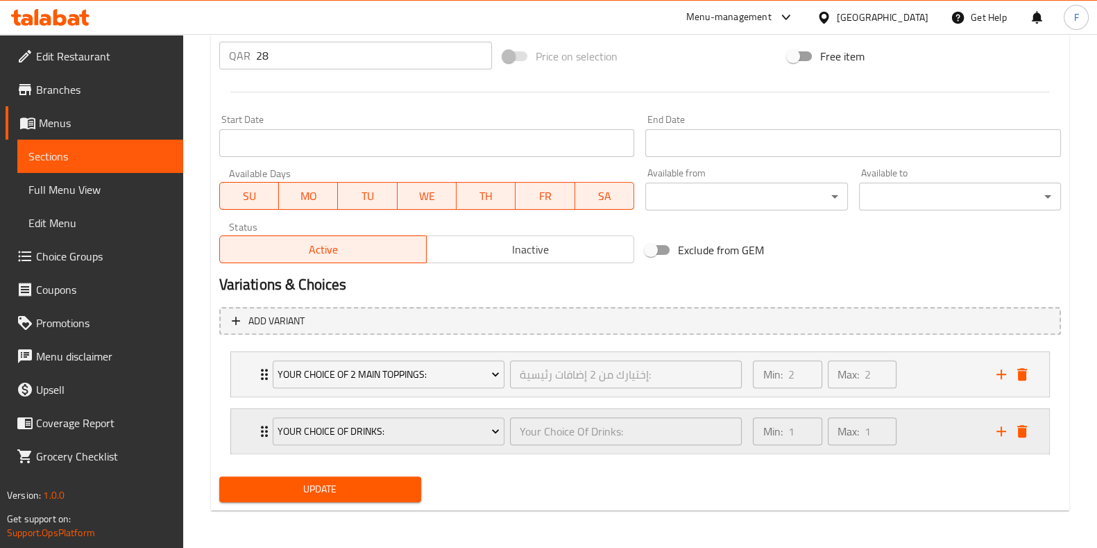
click at [953, 435] on div "Min: 1 ​ Max: 1 ​" at bounding box center [866, 431] width 243 height 44
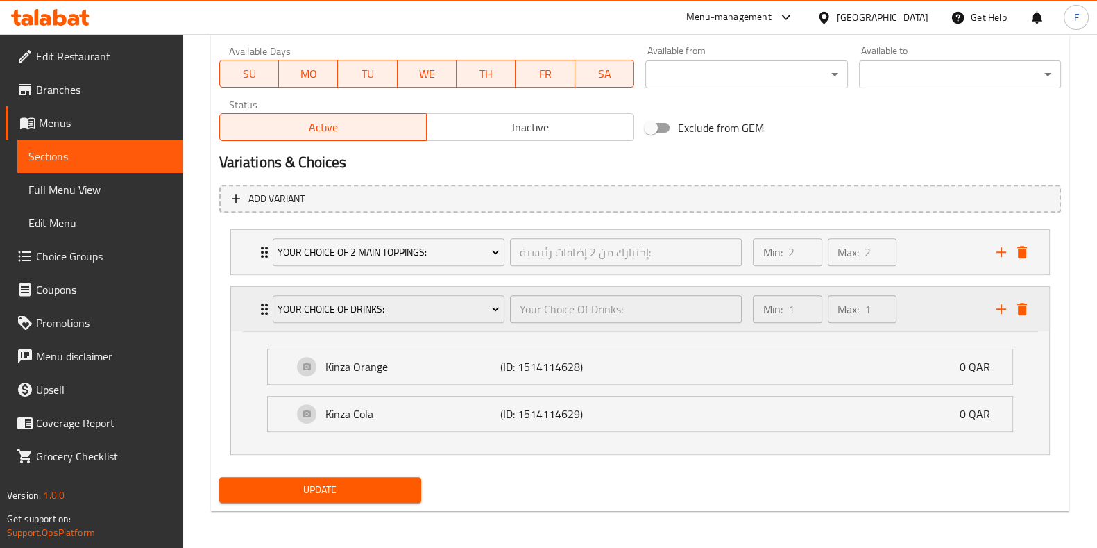
scroll to position [655, 0]
click at [397, 480] on span "Update" at bounding box center [320, 488] width 180 height 17
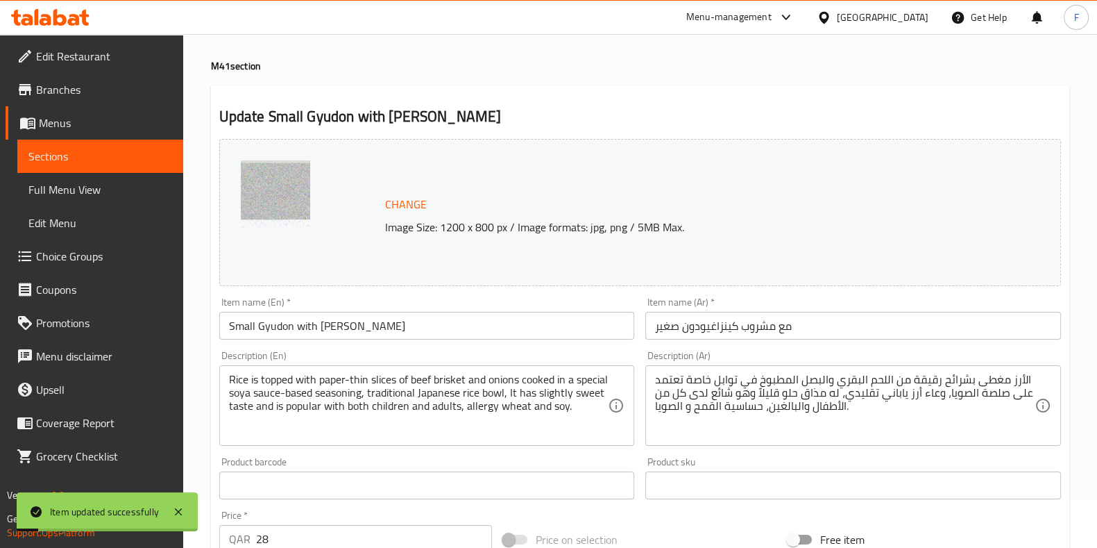
scroll to position [0, 0]
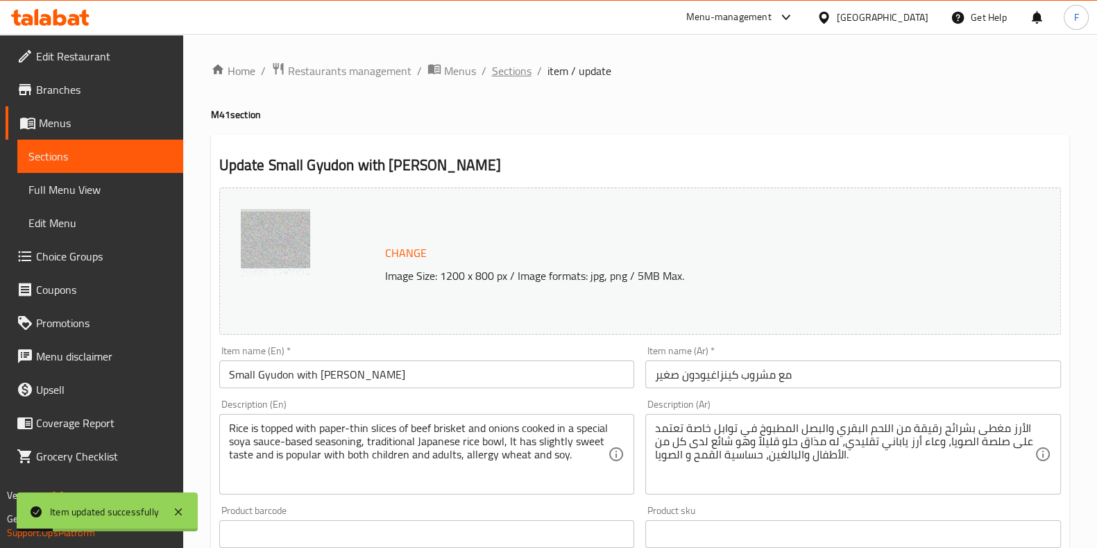
click at [498, 64] on span "Sections" at bounding box center [512, 70] width 40 height 17
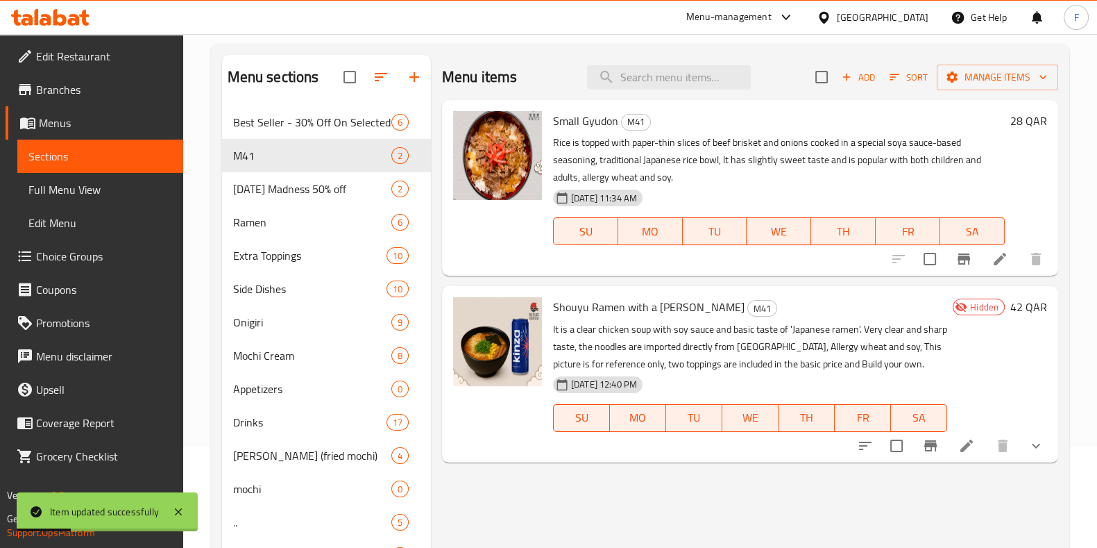
scroll to position [194, 0]
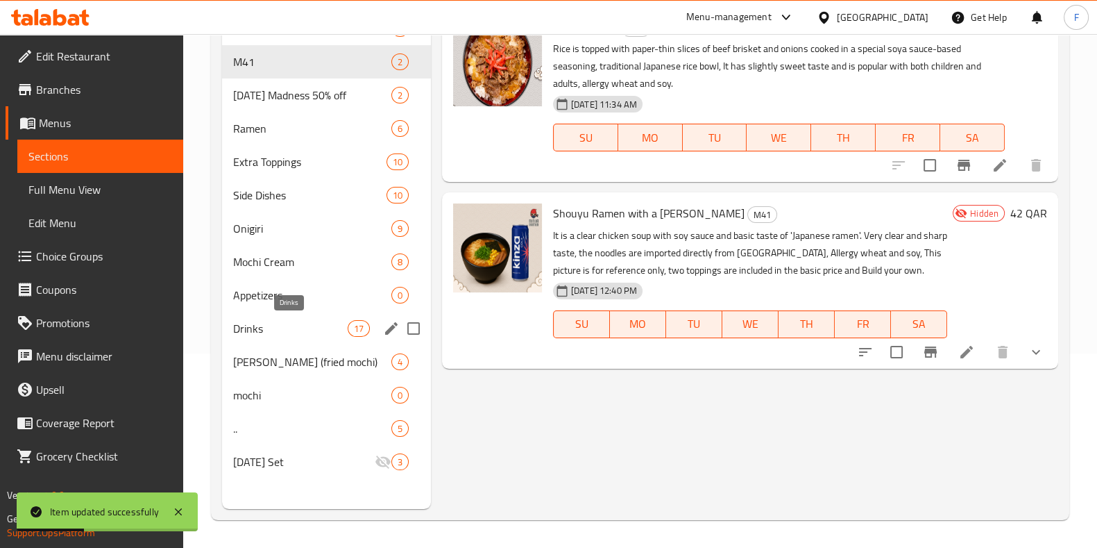
click at [241, 324] on span "Drinks" at bounding box center [290, 328] width 115 height 17
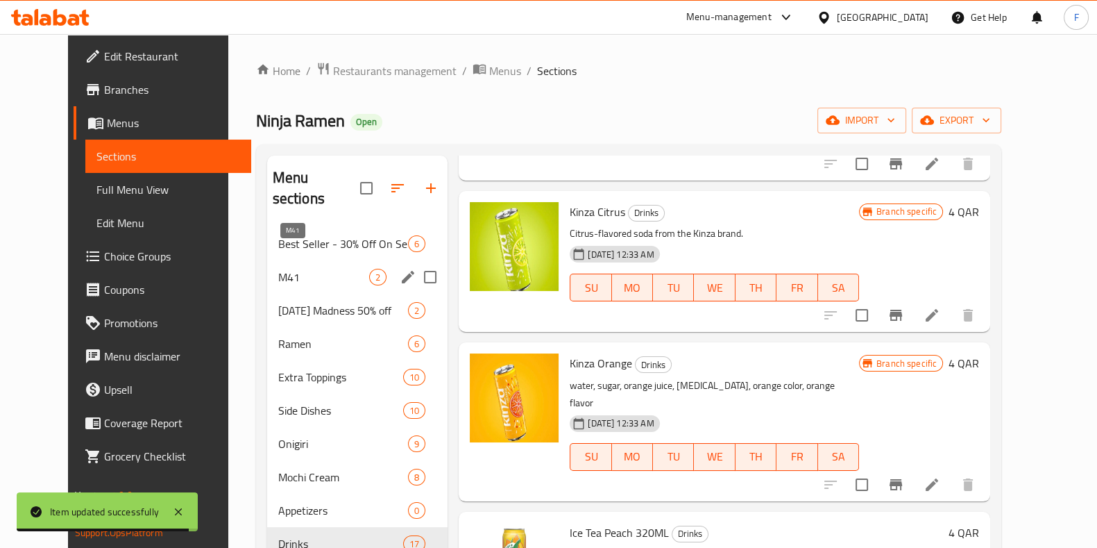
click at [292, 269] on span "M41" at bounding box center [323, 277] width 91 height 17
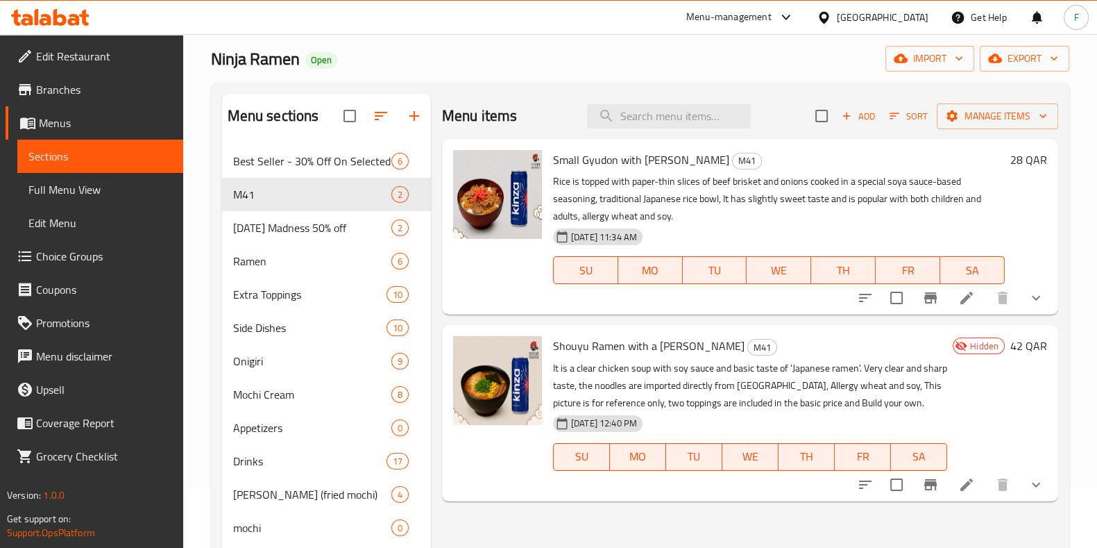
scroll to position [86, 0]
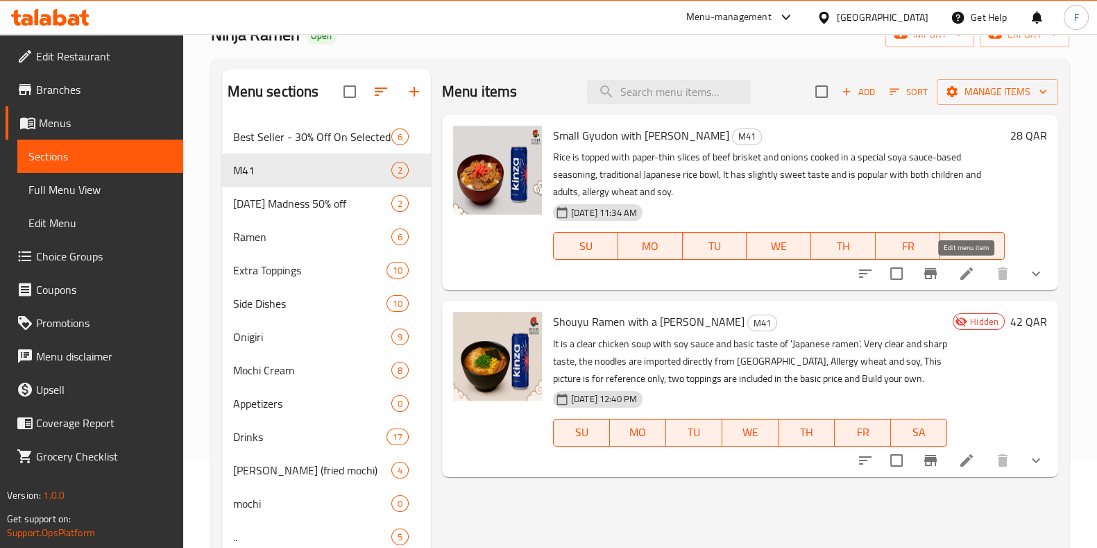
click at [963, 272] on icon at bounding box center [967, 273] width 17 height 17
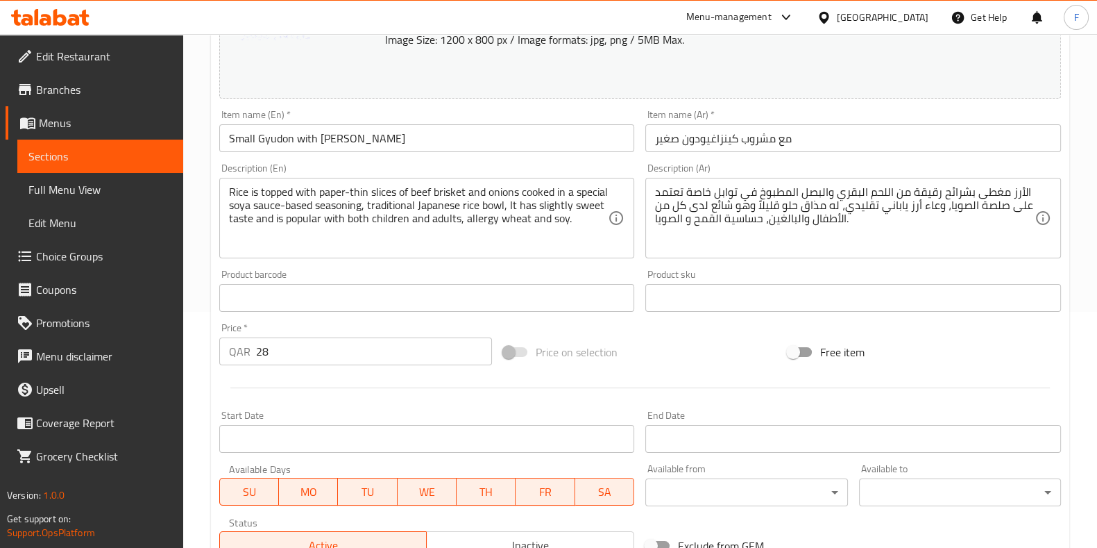
scroll to position [346, 0]
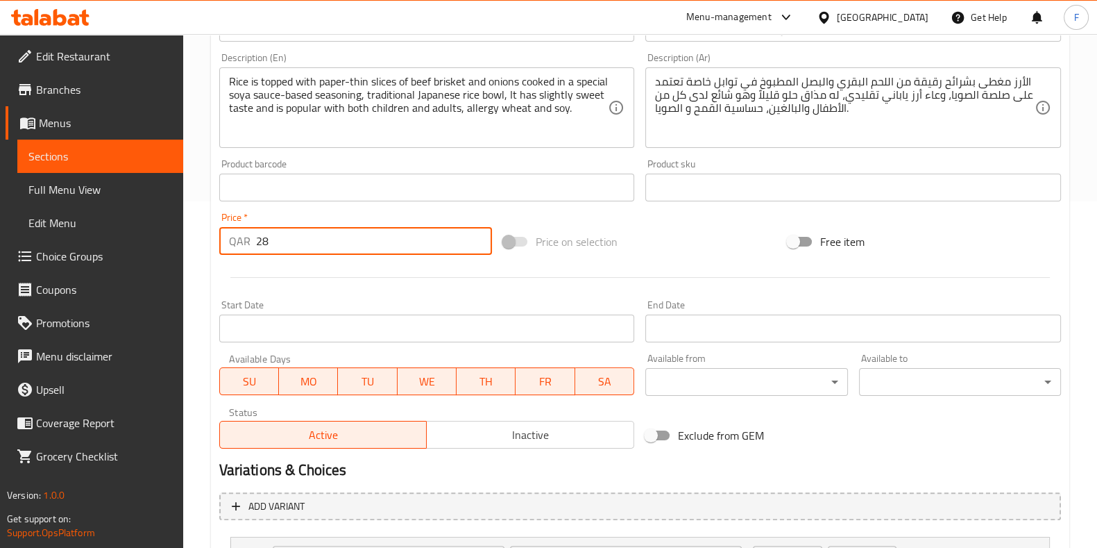
drag, startPoint x: 296, startPoint y: 239, endPoint x: 0, endPoint y: 205, distance: 298.3
click at [0, 210] on div "Edit Restaurant Branches Menus Sections Full Menu View Edit Menu Choice Groups …" at bounding box center [548, 211] width 1097 height 1047
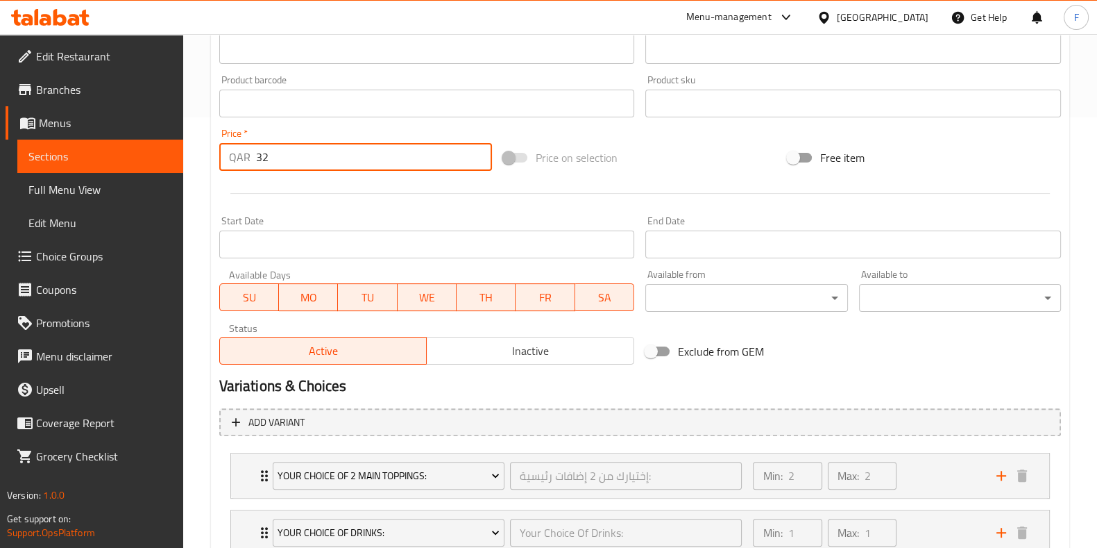
scroll to position [532, 0]
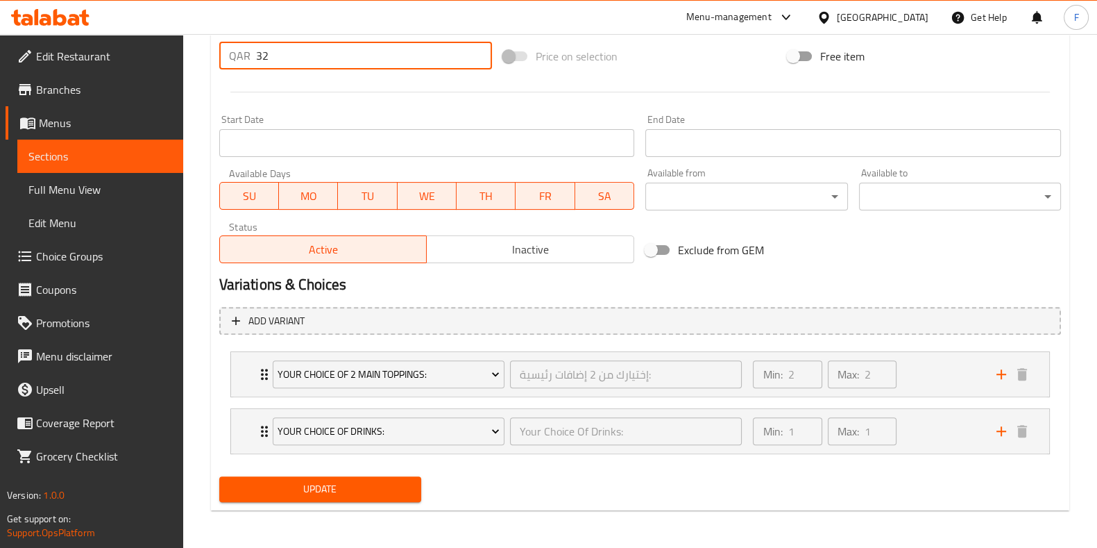
type input "32"
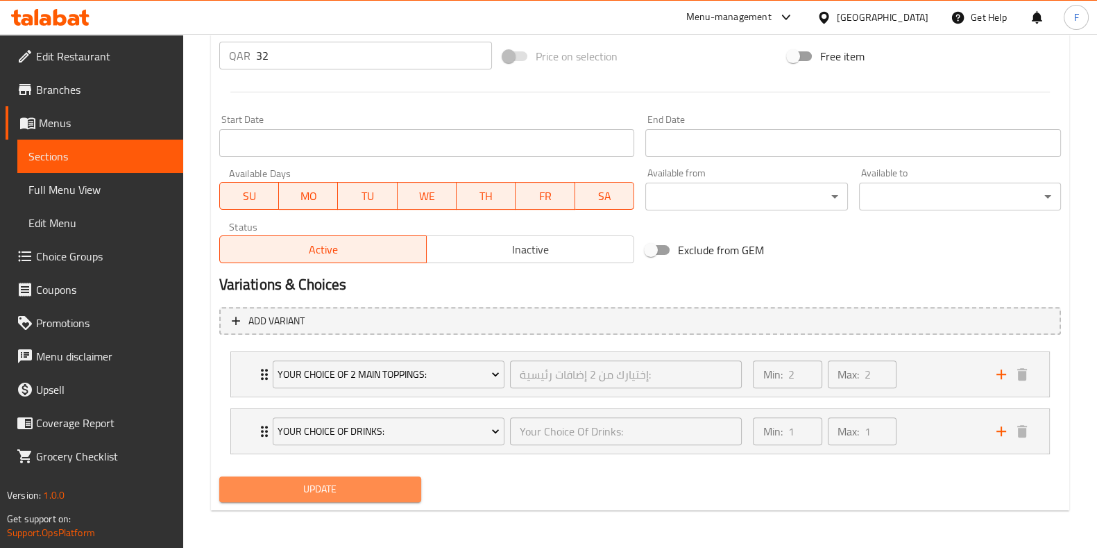
click at [337, 490] on span "Update" at bounding box center [320, 488] width 180 height 17
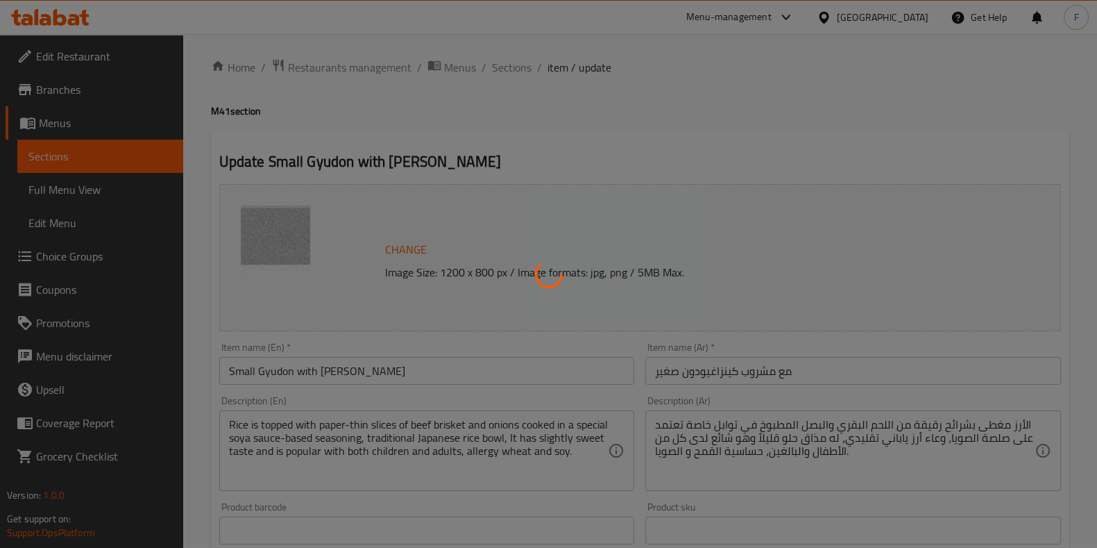
scroll to position [0, 0]
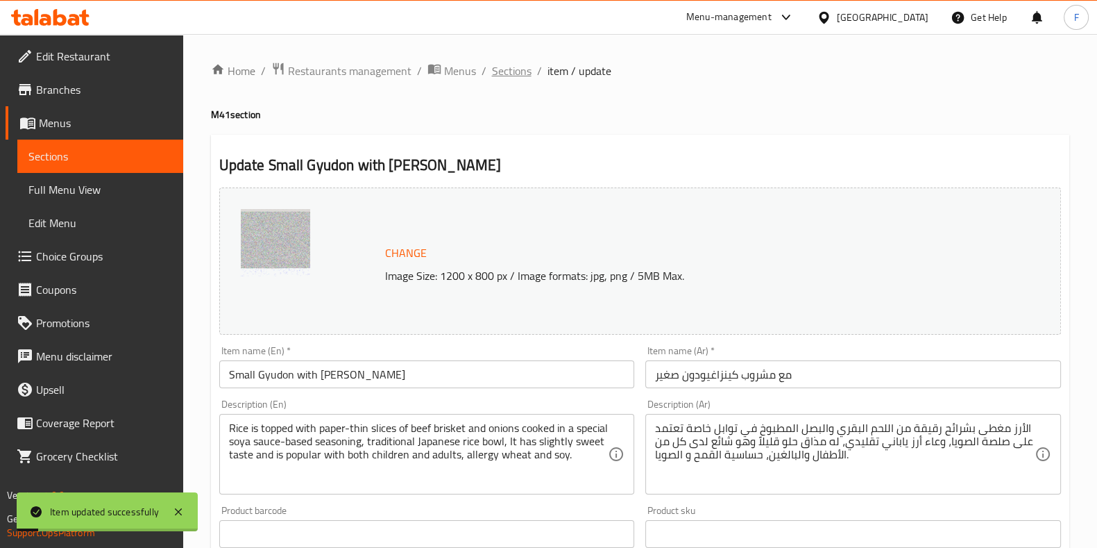
click at [514, 71] on span "Sections" at bounding box center [512, 70] width 40 height 17
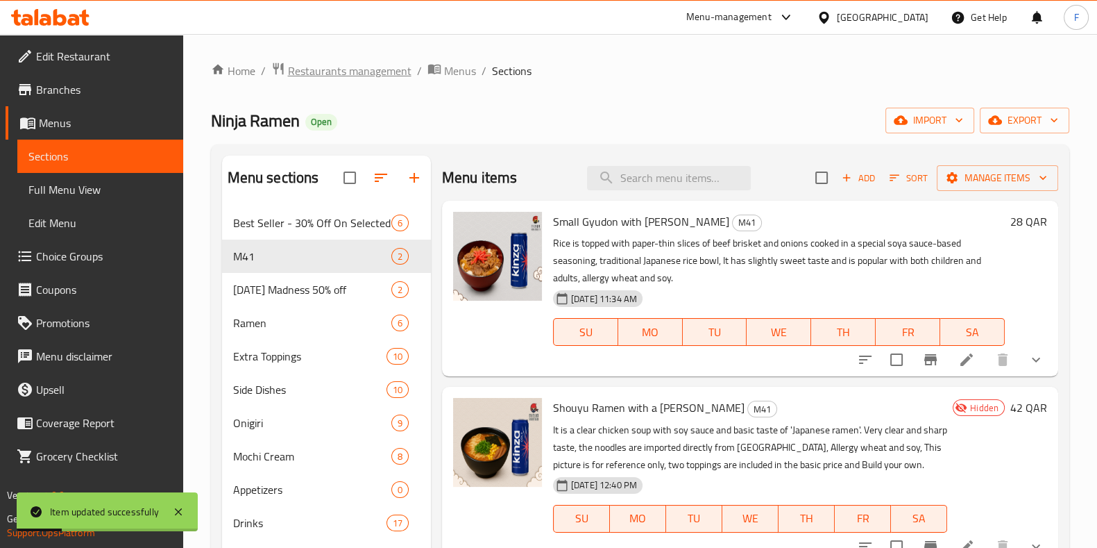
click at [329, 69] on span "Restaurants management" at bounding box center [350, 70] width 124 height 17
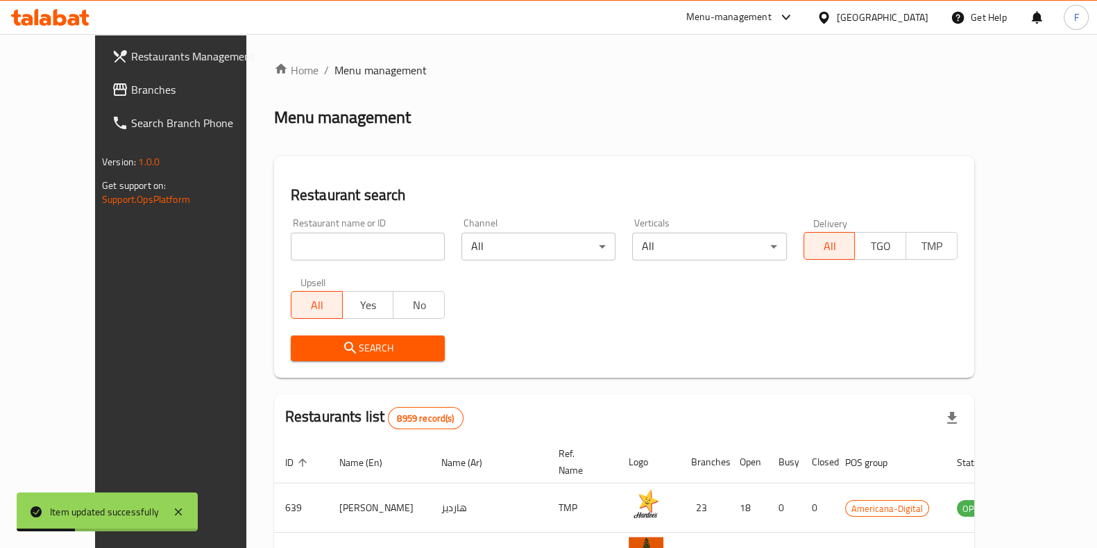
click at [322, 246] on div "Home / Menu management Menu management Restaurant search Restaurant name or ID …" at bounding box center [624, 497] width 700 height 871
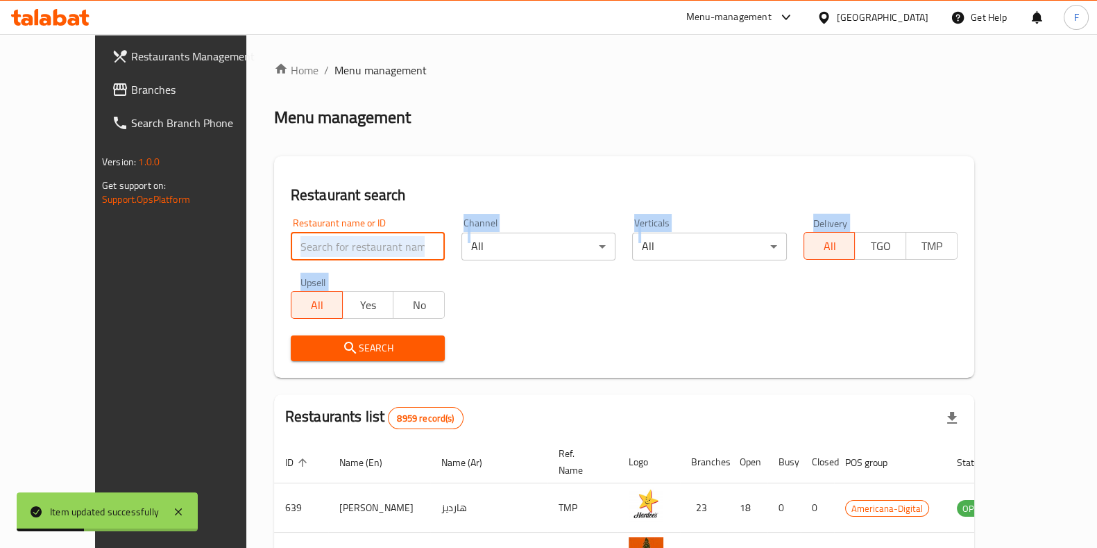
click at [322, 246] on input "search" at bounding box center [368, 247] width 154 height 28
click at [321, 246] on input "search" at bounding box center [368, 247] width 154 height 28
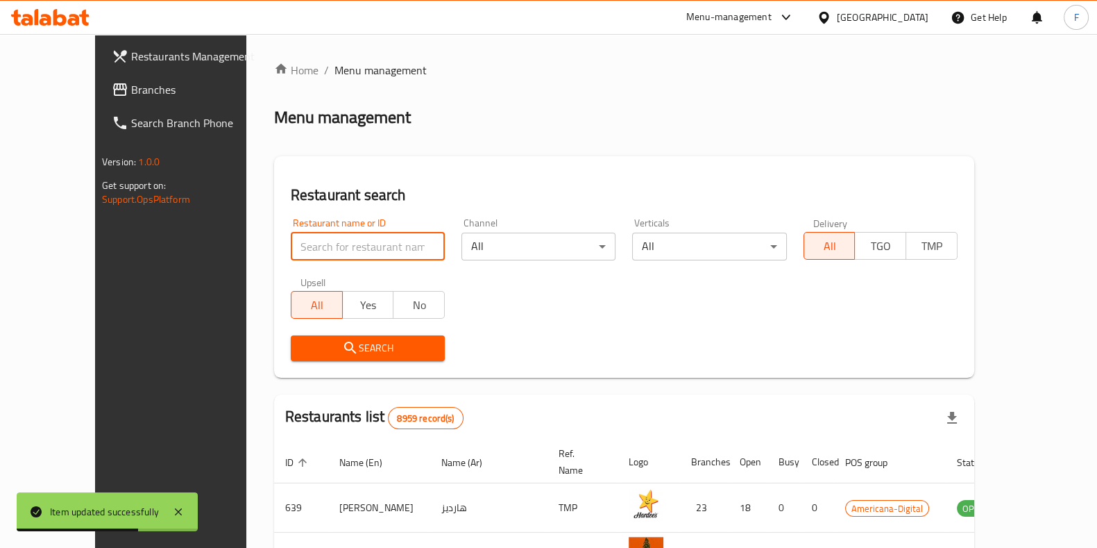
click at [510, 58] on div "Home / Menu management Menu management Restaurant search Restaurant name or ID …" at bounding box center [624, 497] width 756 height 927
click at [293, 250] on input "search" at bounding box center [368, 247] width 154 height 28
type input "ninja ramen"
click button "Search" at bounding box center [368, 348] width 154 height 26
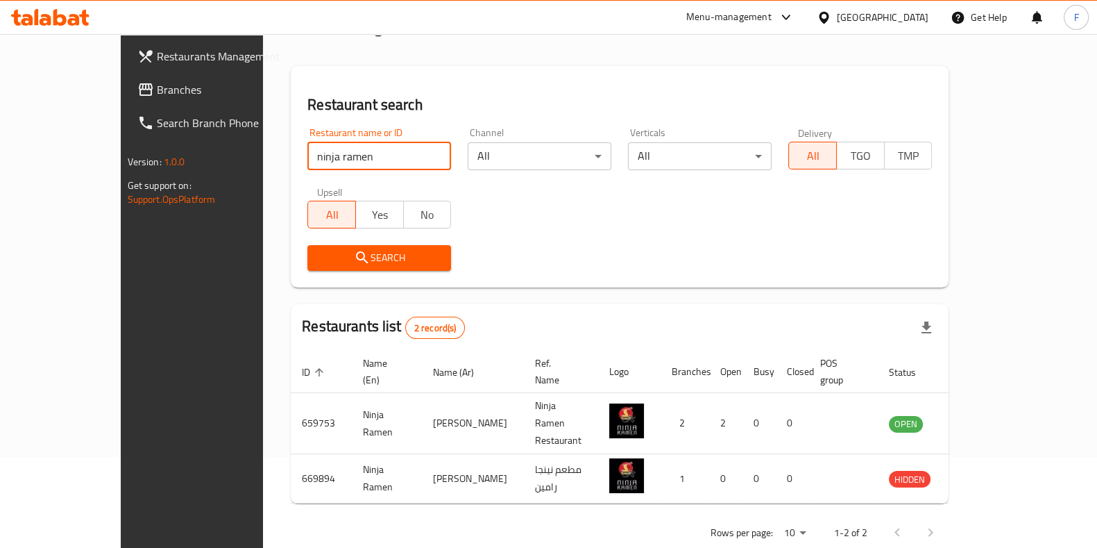
scroll to position [94, 0]
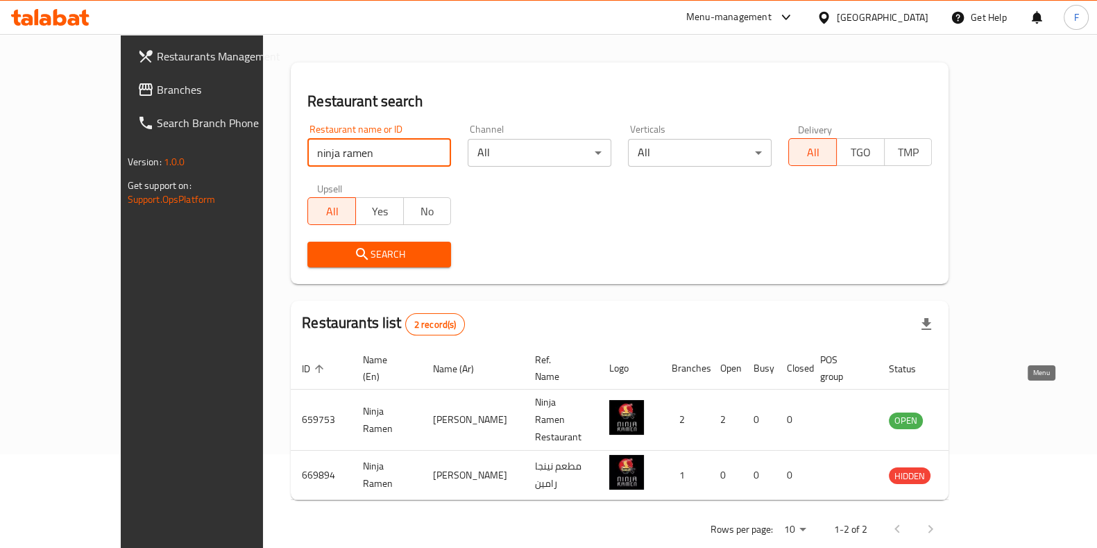
drag, startPoint x: 1037, startPoint y: 390, endPoint x: 1029, endPoint y: 397, distance: 10.8
click at [979, 412] on icon "enhanced table" at bounding box center [970, 420] width 17 height 17
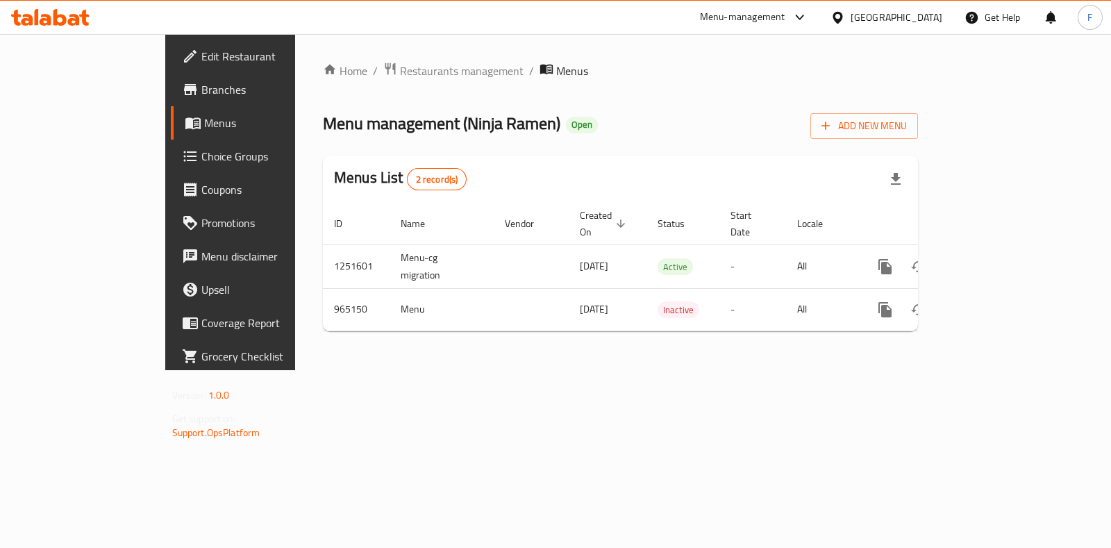
click at [201, 87] on span "Branches" at bounding box center [270, 89] width 138 height 17
